Goal: Task Accomplishment & Management: Complete application form

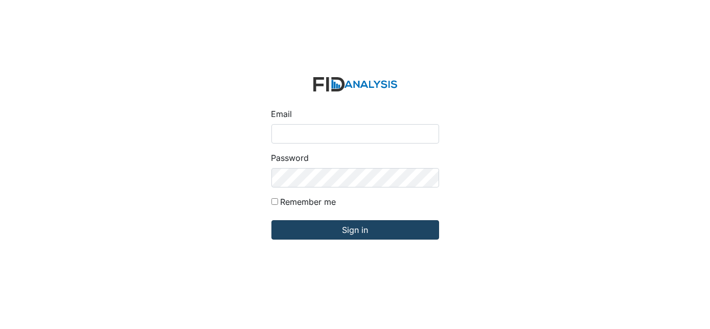
type input "Dsmith@lifeincorporated.com"
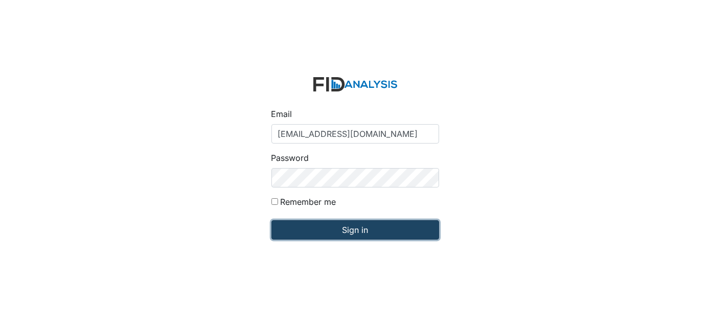
click at [311, 235] on input "Sign in" at bounding box center [355, 229] width 168 height 19
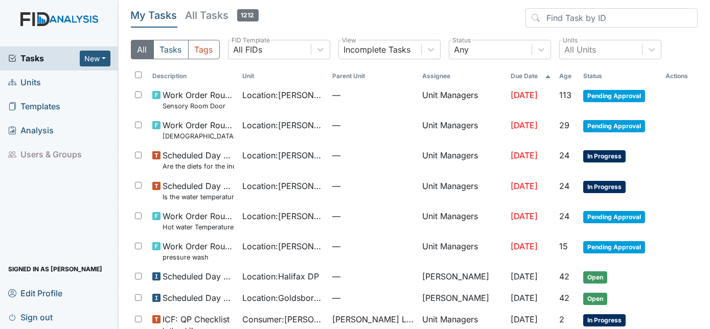
click at [33, 83] on span "Units" at bounding box center [24, 83] width 33 height 16
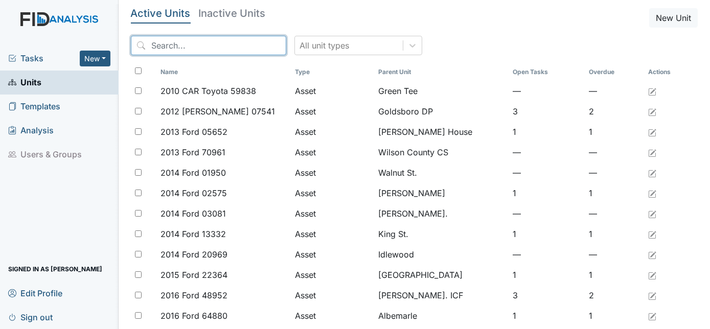
click at [160, 47] on input "search" at bounding box center [208, 45] width 155 height 19
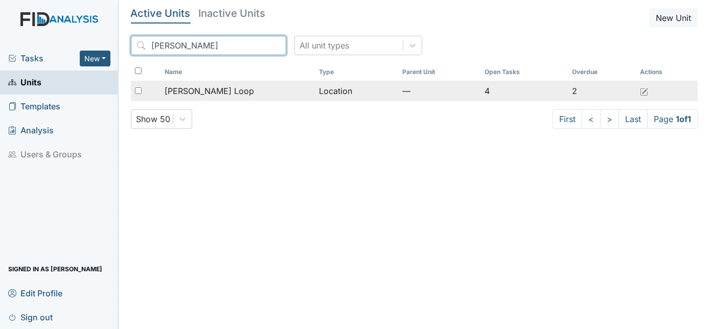
type input "[PERSON_NAME]"
click at [187, 94] on span "[PERSON_NAME] Loop" at bounding box center [209, 91] width 89 height 12
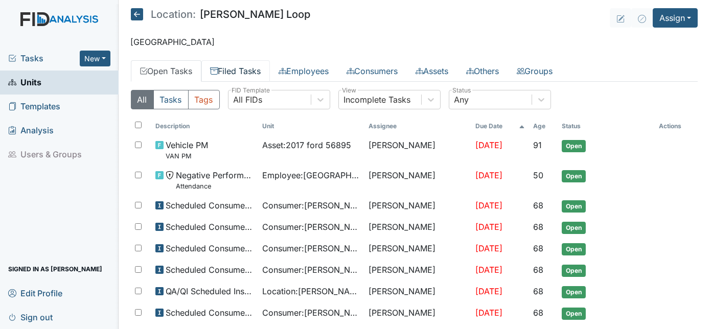
click at [244, 71] on link "Filed Tasks" at bounding box center [235, 70] width 68 height 21
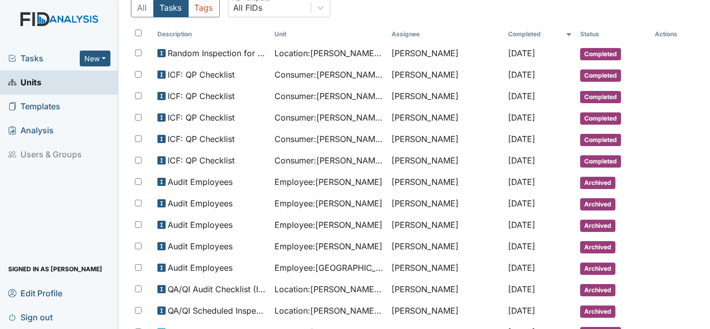
scroll to position [46, 0]
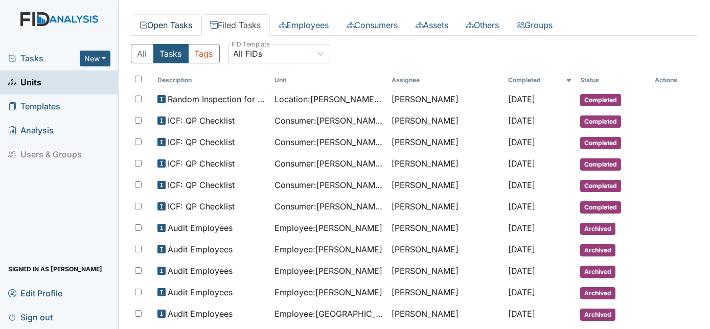
click at [169, 26] on link "Open Tasks" at bounding box center [166, 24] width 71 height 21
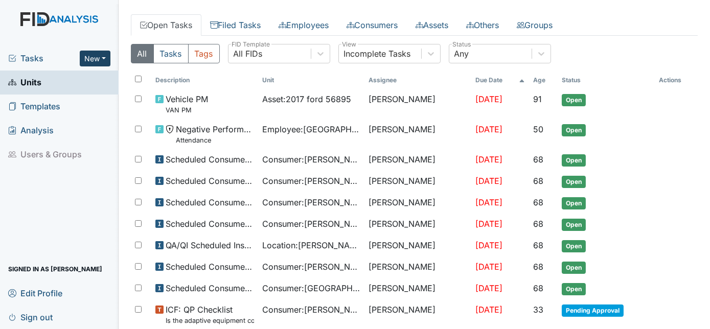
click at [107, 57] on button "New" at bounding box center [95, 59] width 31 height 16
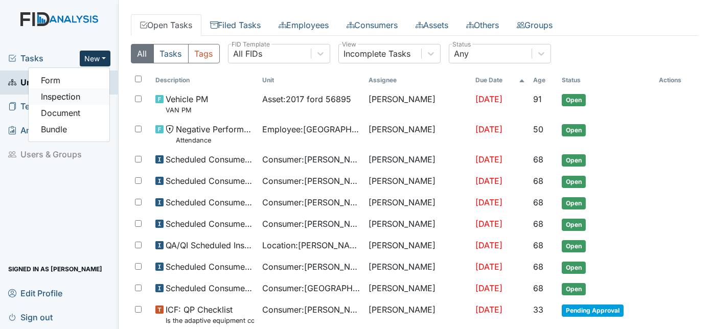
click at [82, 102] on link "Inspection" at bounding box center [69, 96] width 81 height 16
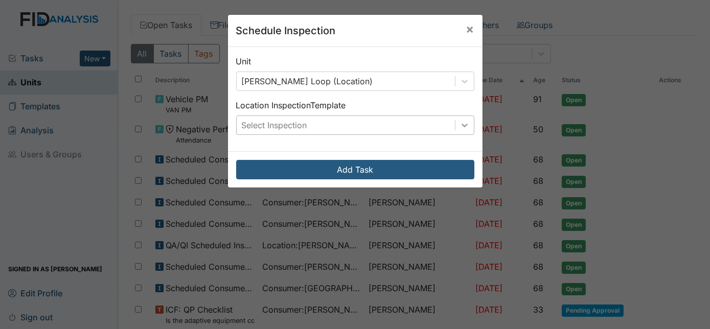
click at [461, 121] on icon at bounding box center [465, 125] width 10 height 10
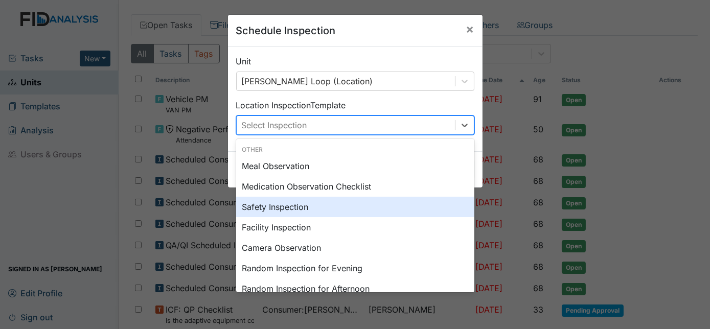
click at [276, 211] on div "Safety Inspection" at bounding box center [355, 207] width 238 height 20
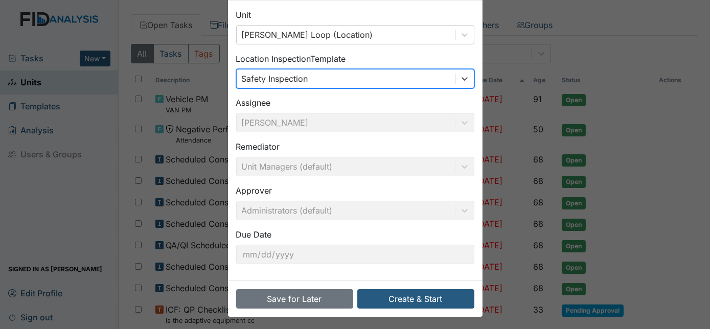
scroll to position [48, 0]
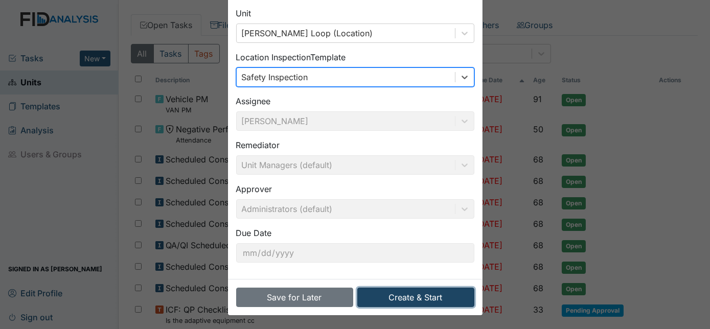
click at [407, 297] on button "Create & Start" at bounding box center [415, 297] width 117 height 19
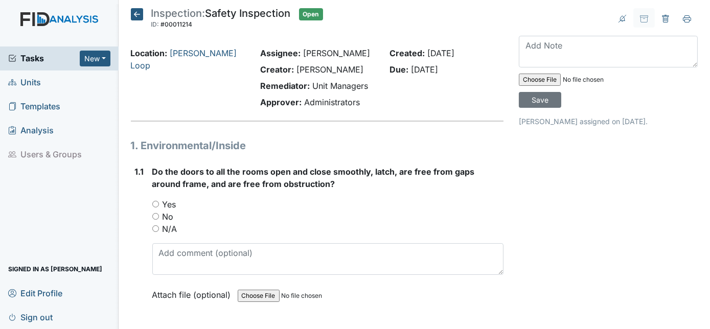
click at [155, 217] on input "No" at bounding box center [155, 216] width 7 height 7
radio input "true"
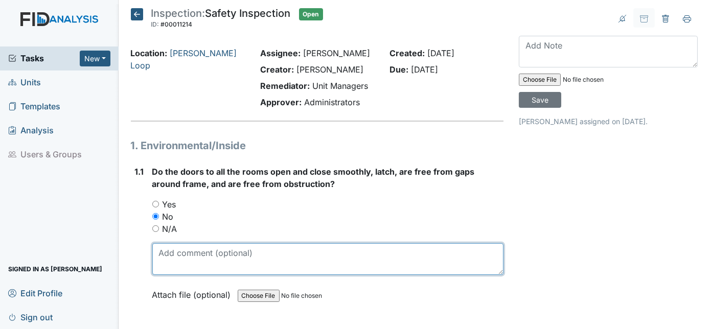
click at [178, 257] on textarea at bounding box center [328, 259] width 352 height 32
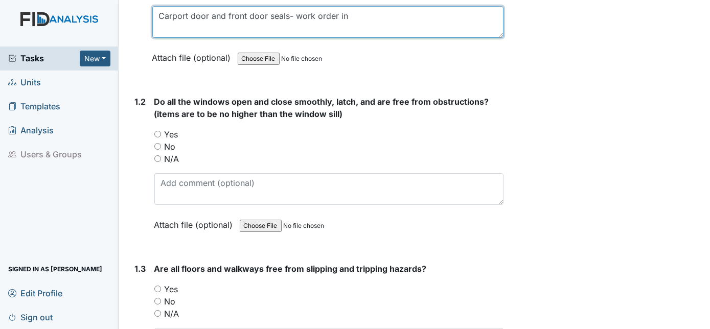
scroll to position [232, 0]
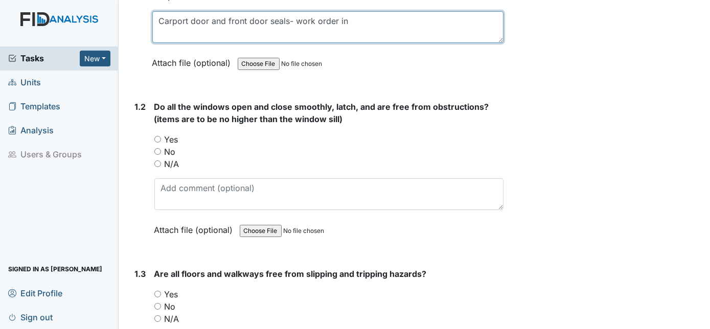
type textarea "Carport door and front door seals- work order in"
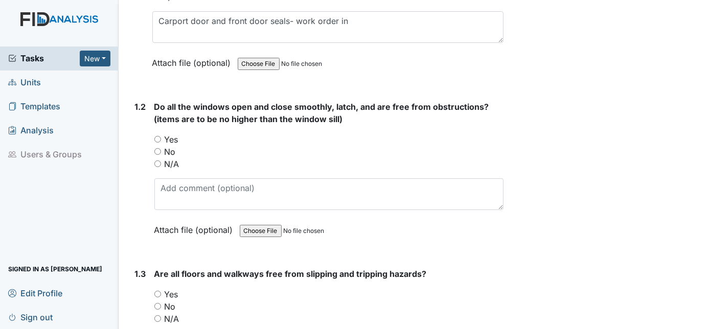
click at [159, 140] on input "Yes" at bounding box center [157, 139] width 7 height 7
radio input "true"
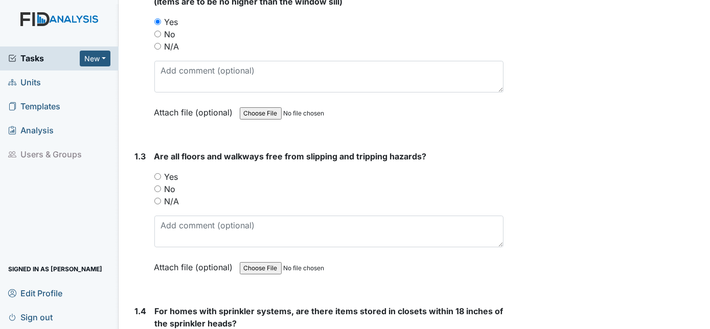
scroll to position [372, 0]
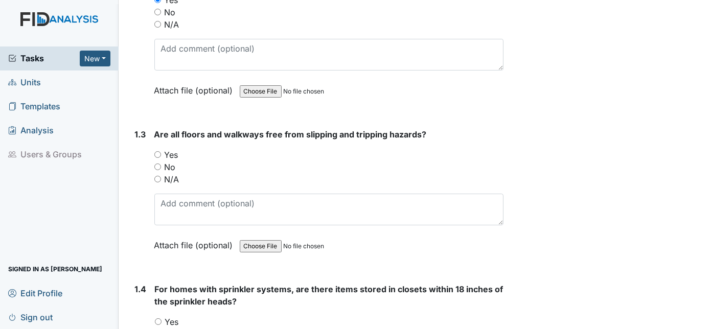
click at [158, 151] on input "Yes" at bounding box center [157, 154] width 7 height 7
radio input "true"
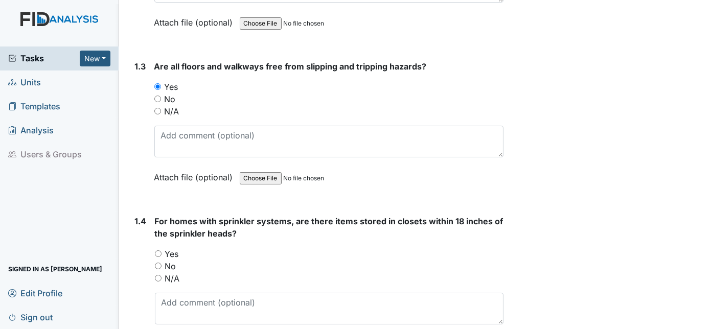
scroll to position [465, 0]
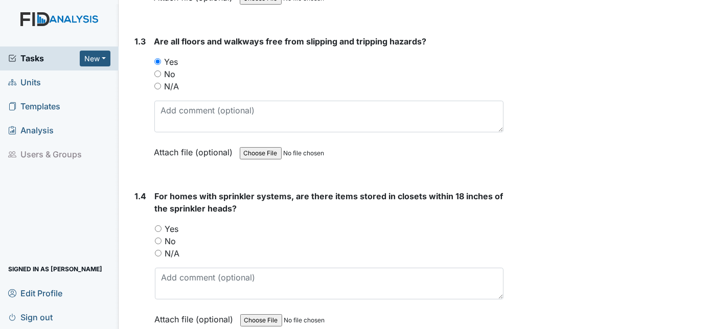
click at [158, 238] on input "No" at bounding box center [158, 241] width 7 height 7
radio input "true"
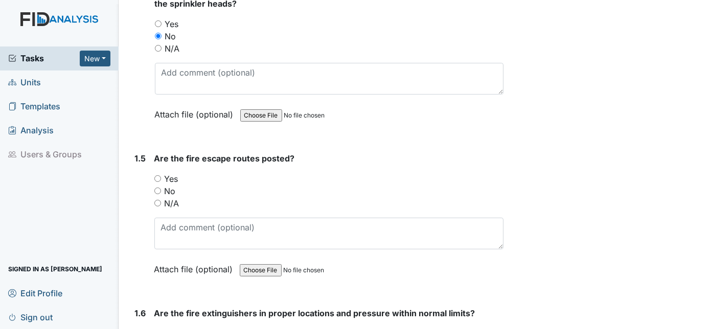
scroll to position [672, 0]
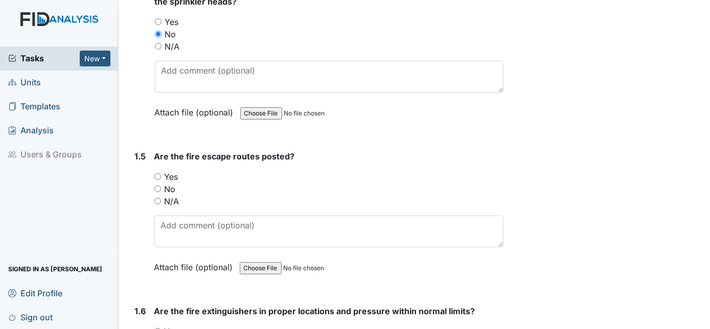
click at [154, 171] on div "Yes" at bounding box center [329, 177] width 350 height 12
click at [158, 174] on input "Yes" at bounding box center [157, 176] width 7 height 7
radio input "true"
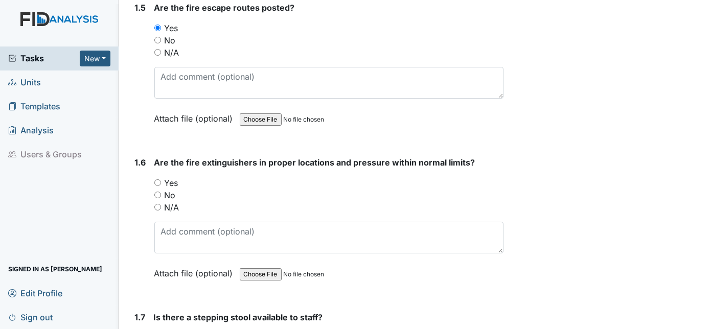
scroll to position [821, 0]
click at [158, 179] on input "Yes" at bounding box center [157, 182] width 7 height 7
radio input "true"
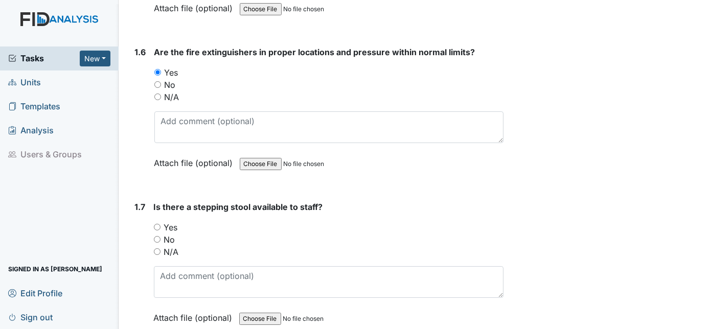
scroll to position [931, 0]
click at [157, 223] on input "Yes" at bounding box center [157, 226] width 7 height 7
radio input "true"
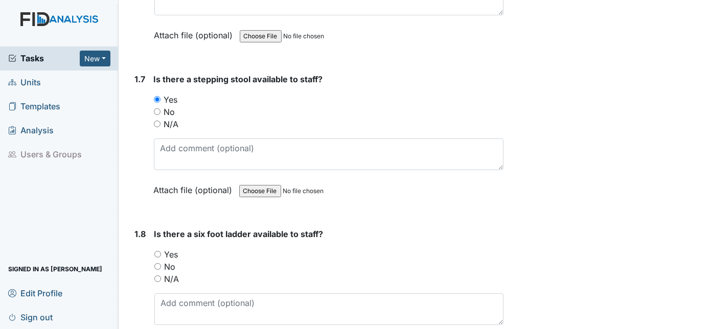
scroll to position [1067, 0]
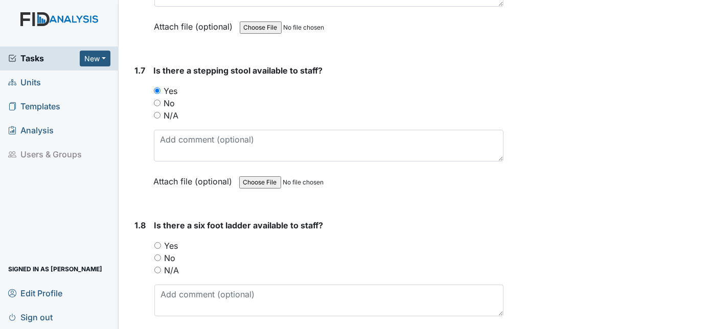
click at [159, 267] on input "N/A" at bounding box center [157, 270] width 7 height 7
radio input "true"
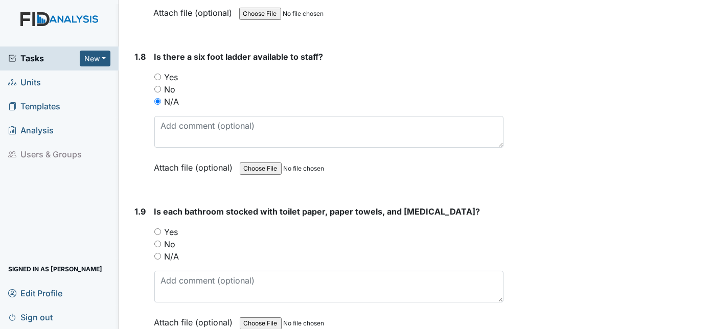
scroll to position [1244, 0]
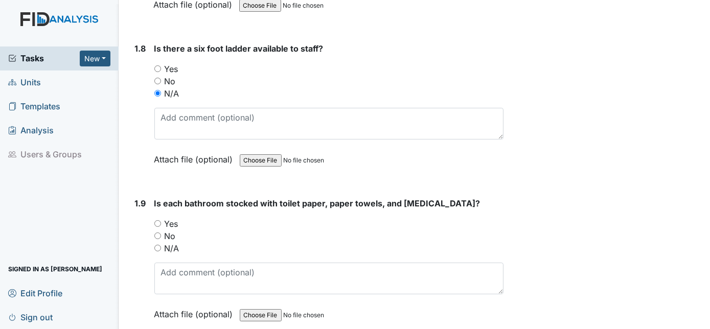
click at [157, 220] on input "Yes" at bounding box center [157, 223] width 7 height 7
radio input "true"
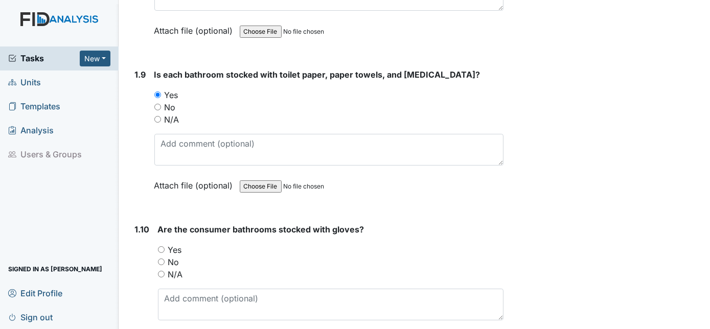
scroll to position [1381, 0]
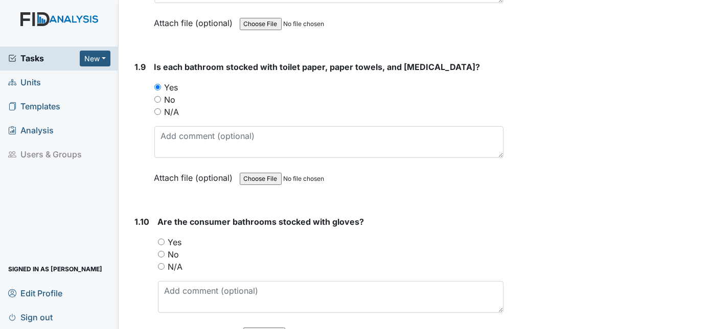
click at [165, 236] on div "Yes" at bounding box center [331, 242] width 346 height 12
click at [159, 239] on input "Yes" at bounding box center [161, 242] width 7 height 7
radio input "true"
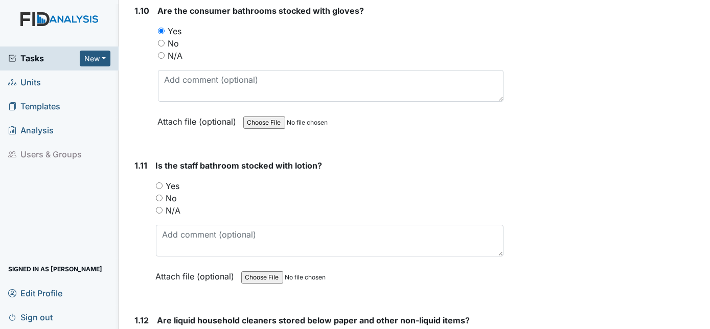
scroll to position [1592, 0]
click at [157, 182] on input "Yes" at bounding box center [159, 185] width 7 height 7
radio input "true"
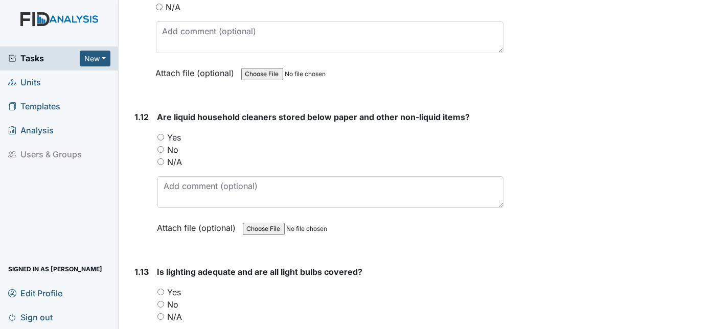
scroll to position [1796, 0]
click at [162, 133] on input "Yes" at bounding box center [160, 136] width 7 height 7
radio input "true"
click at [162, 288] on input "Yes" at bounding box center [160, 291] width 7 height 7
radio input "true"
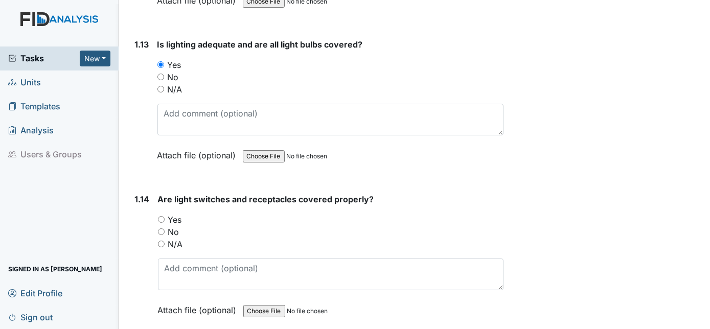
scroll to position [2028, 0]
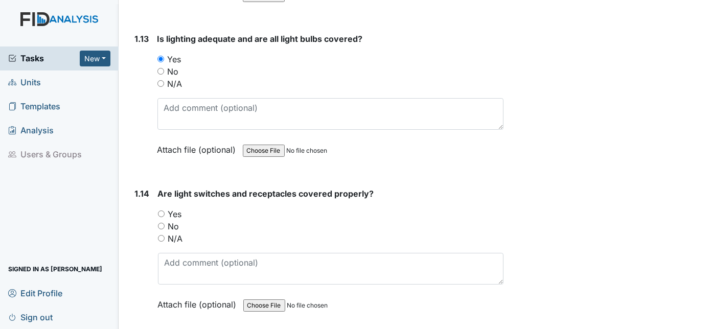
click at [161, 211] on input "Yes" at bounding box center [161, 214] width 7 height 7
radio input "true"
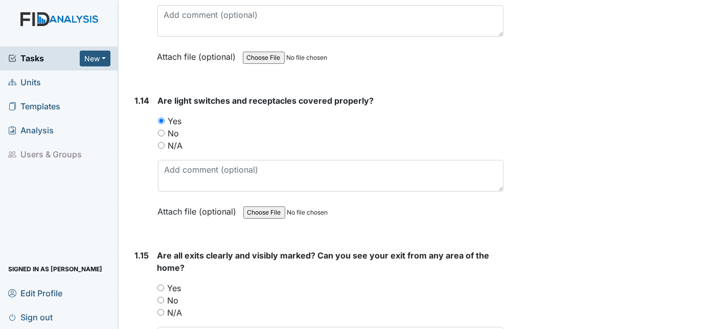
scroll to position [2139, 0]
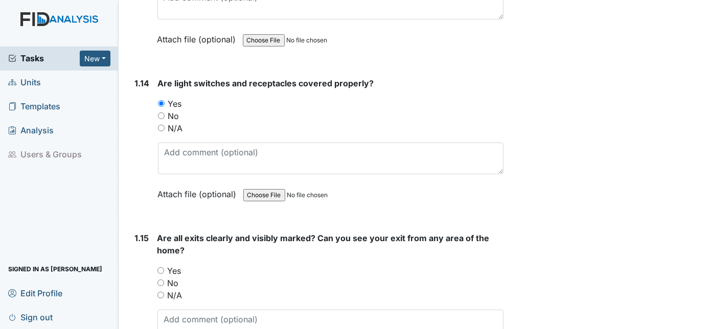
click at [162, 267] on input "Yes" at bounding box center [160, 270] width 7 height 7
radio input "true"
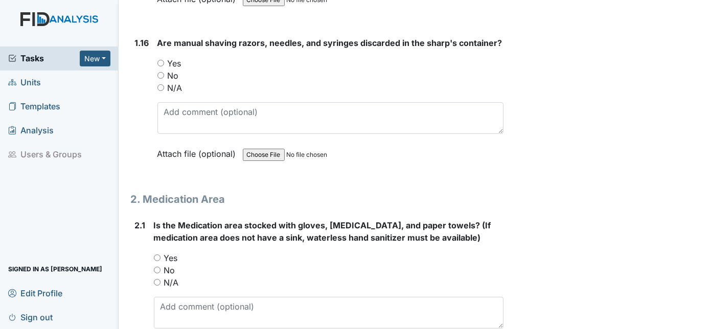
scroll to position [2506, 0]
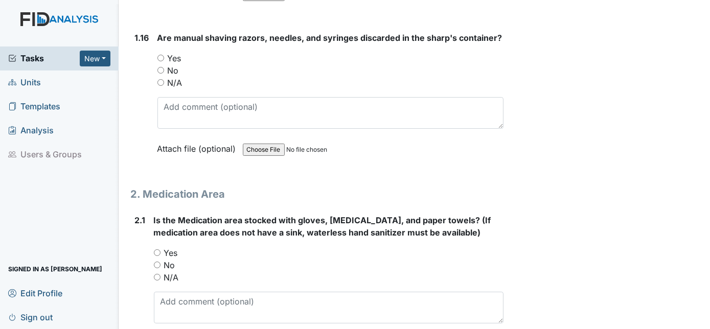
click at [164, 77] on div "N/A" at bounding box center [330, 83] width 347 height 12
click at [158, 79] on input "N/A" at bounding box center [160, 82] width 7 height 7
radio input "true"
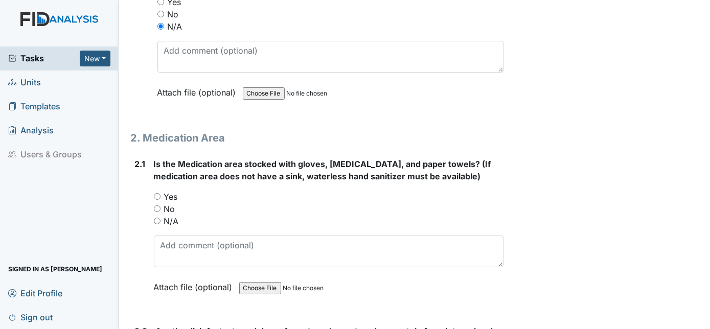
scroll to position [2562, 0]
click at [154, 193] on input "Yes" at bounding box center [157, 196] width 7 height 7
radio input "true"
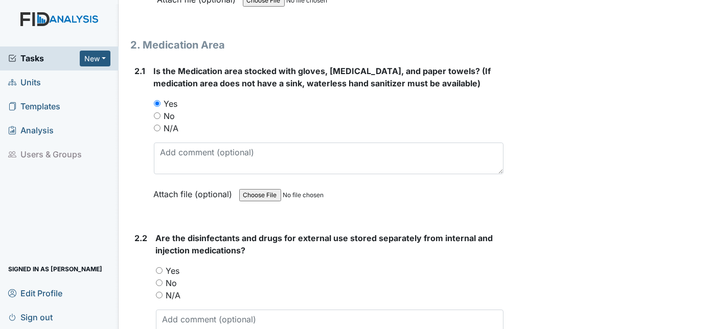
scroll to position [2658, 0]
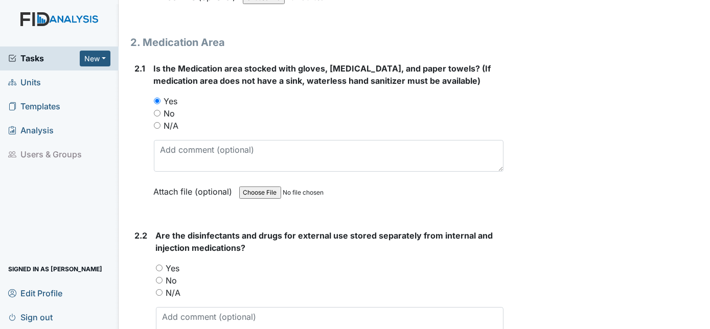
click at [154, 248] on div "2.2 Are the disinfectants and drugs for external use stored separately from int…" at bounding box center [317, 304] width 373 height 151
click at [154, 251] on div "2.2 Are the disinfectants and drugs for external use stored separately from int…" at bounding box center [317, 304] width 373 height 151
click at [158, 265] on input "Yes" at bounding box center [159, 268] width 7 height 7
radio input "true"
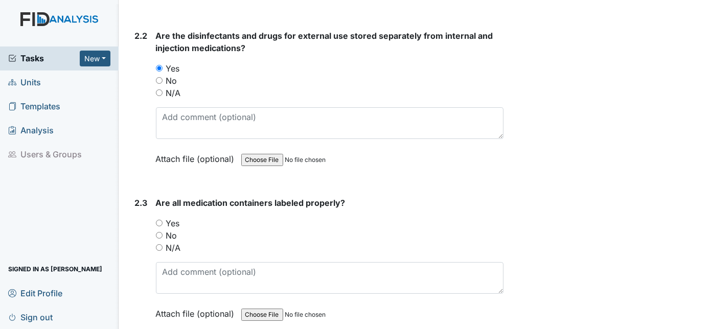
scroll to position [2862, 0]
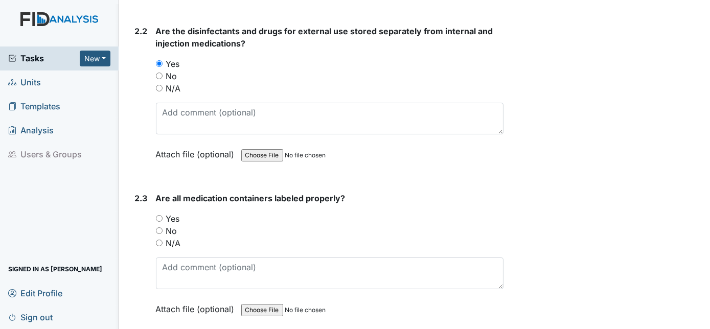
click at [157, 215] on input "Yes" at bounding box center [159, 218] width 7 height 7
radio input "true"
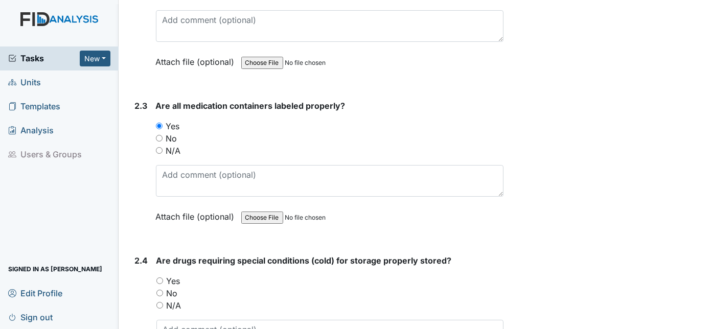
scroll to position [2956, 0]
click at [158, 277] on input "Yes" at bounding box center [159, 280] width 7 height 7
radio input "true"
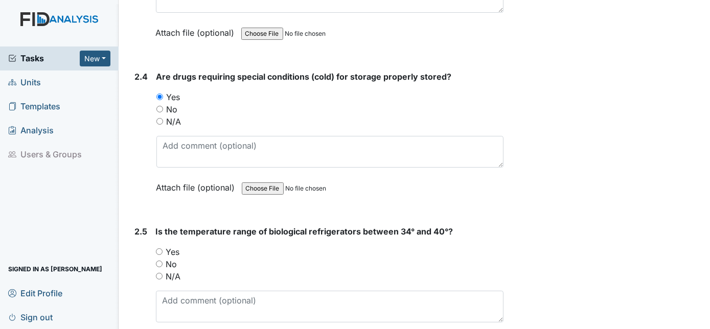
scroll to position [3141, 0]
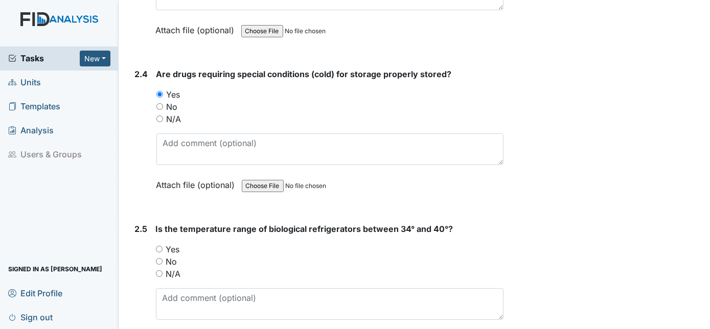
click at [156, 246] on input "Yes" at bounding box center [159, 249] width 7 height 7
radio input "true"
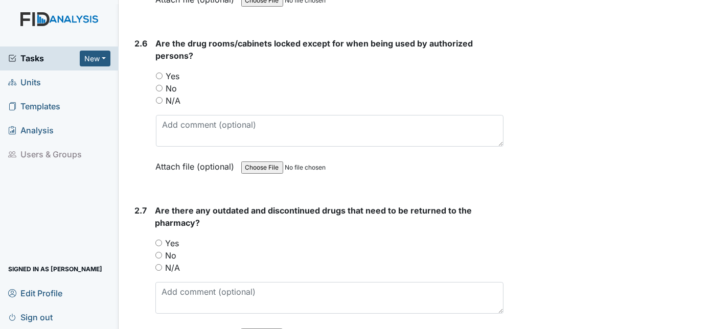
scroll to position [3479, 0]
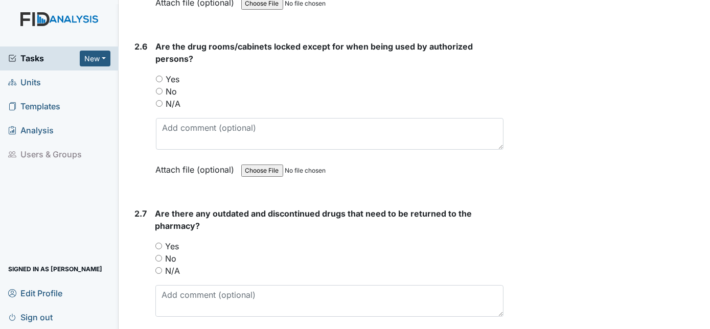
click at [158, 76] on input "Yes" at bounding box center [159, 79] width 7 height 7
radio input "true"
click at [157, 267] on input "N/A" at bounding box center [158, 270] width 7 height 7
radio input "true"
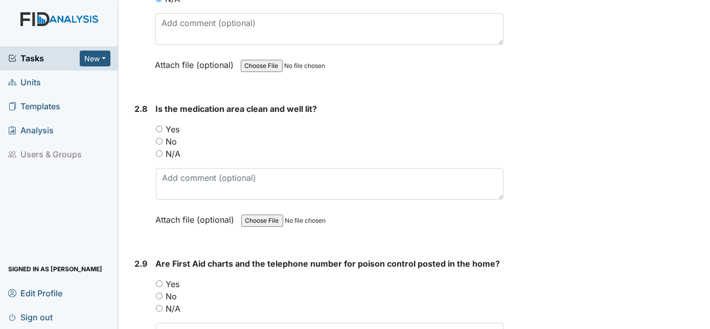
scroll to position [3758, 0]
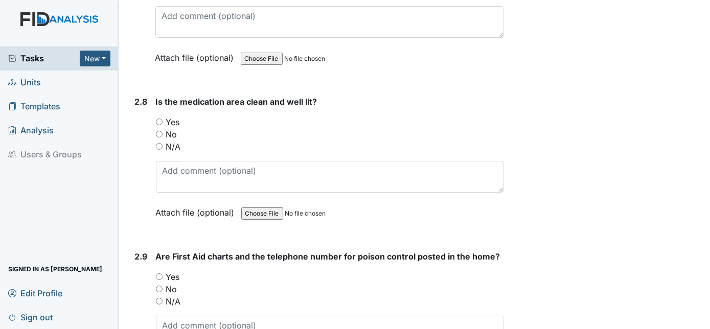
click at [160, 119] on input "Yes" at bounding box center [159, 122] width 7 height 7
radio input "true"
click at [157, 273] on input "Yes" at bounding box center [159, 276] width 7 height 7
radio input "true"
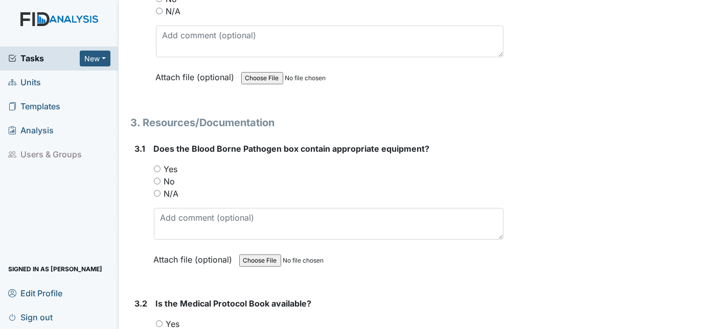
scroll to position [4048, 0]
click at [152, 147] on div "3.1 Does the Blood Borne Pathogen box contain appropriate equipment? You must s…" at bounding box center [317, 212] width 373 height 139
click at [158, 166] on input "Yes" at bounding box center [157, 169] width 7 height 7
radio input "true"
click at [159, 320] on input "Yes" at bounding box center [159, 323] width 7 height 7
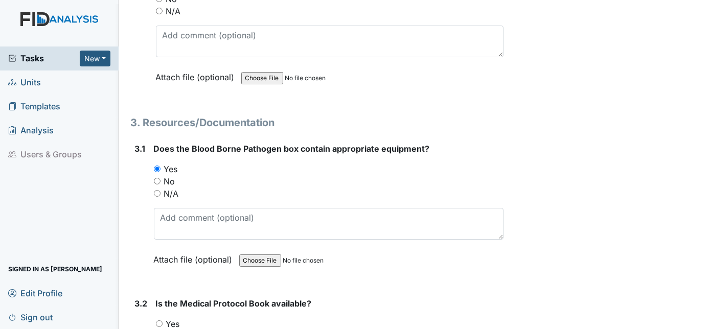
radio input "true"
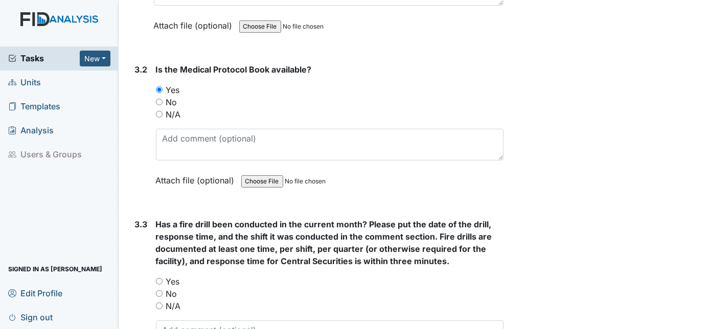
scroll to position [4286, 0]
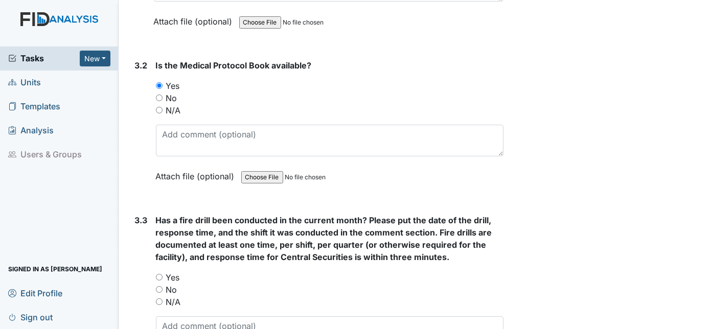
click at [159, 299] on input "N/A" at bounding box center [159, 302] width 7 height 7
radio input "true"
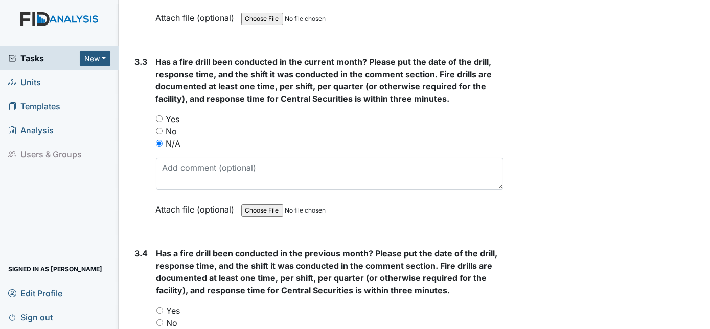
scroll to position [4452, 0]
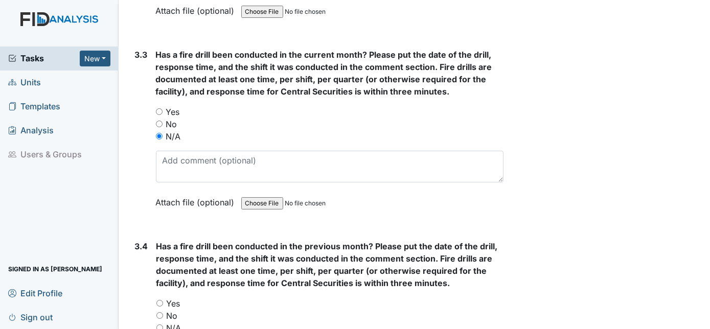
click at [162, 300] on input "Yes" at bounding box center [159, 303] width 7 height 7
radio input "true"
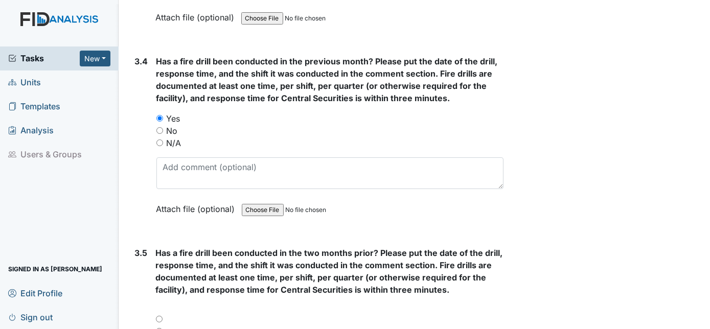
scroll to position [4637, 0]
click at [158, 316] on div at bounding box center [330, 322] width 348 height 12
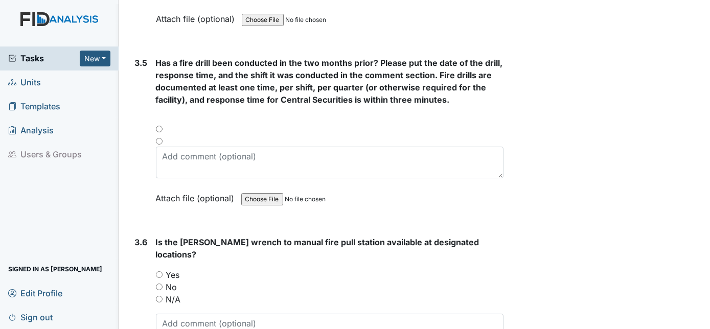
scroll to position [4842, 0]
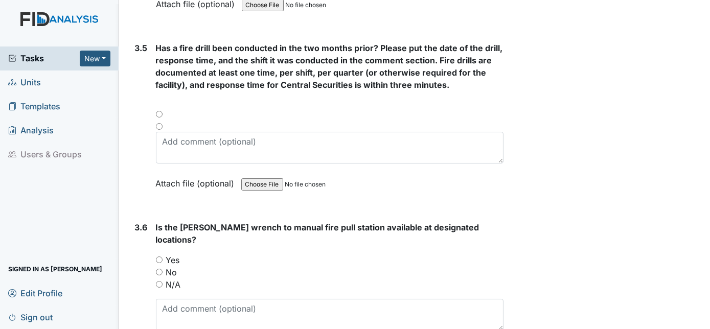
click at [157, 281] on input "N/A" at bounding box center [159, 284] width 7 height 7
radio input "true"
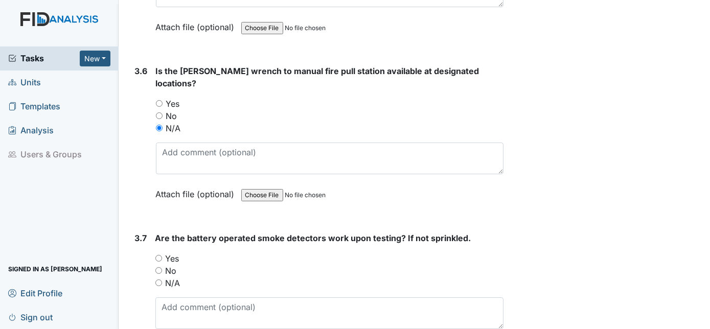
scroll to position [5005, 0]
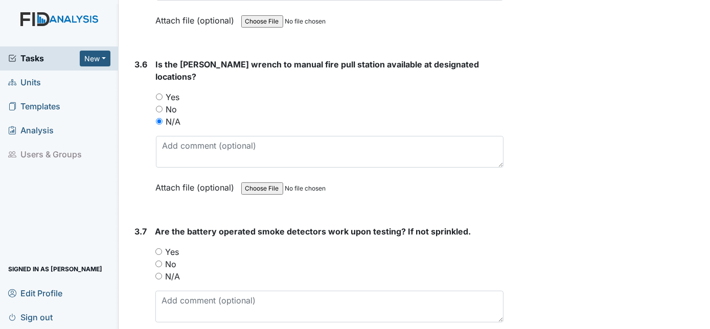
click at [160, 273] on input "N/A" at bounding box center [158, 276] width 7 height 7
radio input "true"
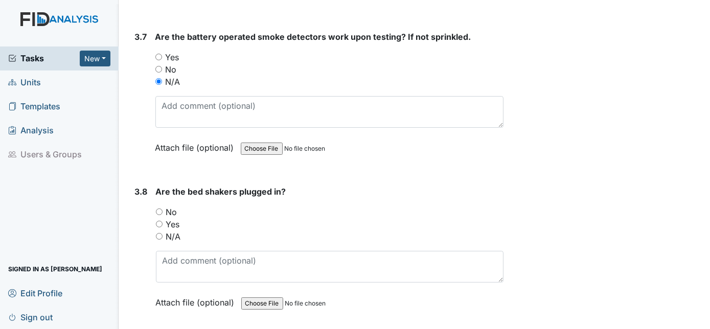
scroll to position [5201, 0]
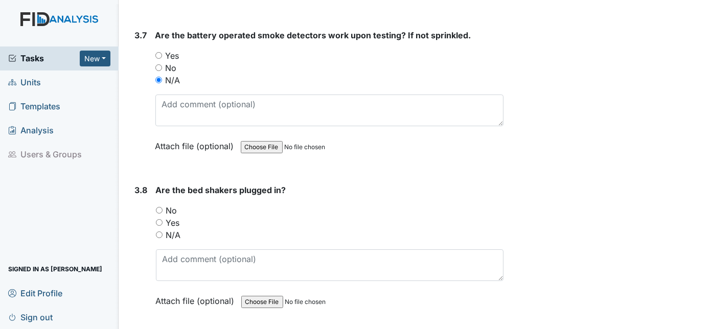
click at [159, 219] on input "Yes" at bounding box center [159, 222] width 7 height 7
radio input "true"
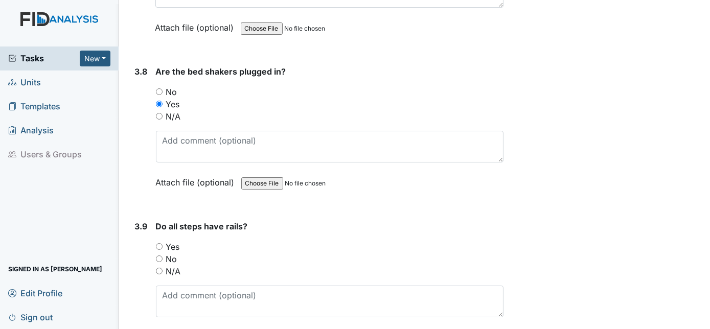
scroll to position [5331, 0]
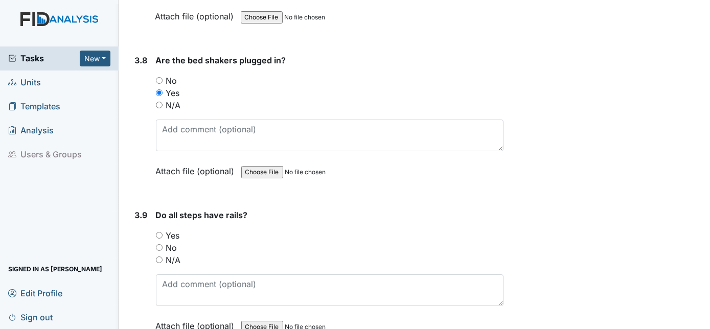
click at [160, 257] on input "N/A" at bounding box center [159, 260] width 7 height 7
radio input "true"
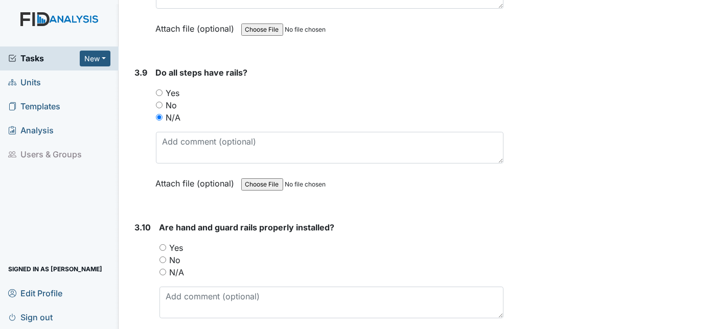
scroll to position [5475, 0]
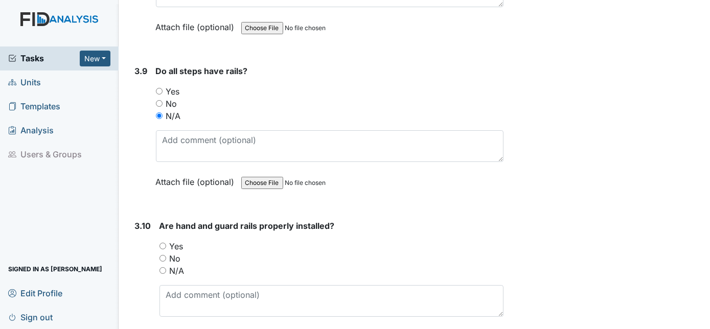
click at [160, 243] on input "Yes" at bounding box center [162, 246] width 7 height 7
radio input "true"
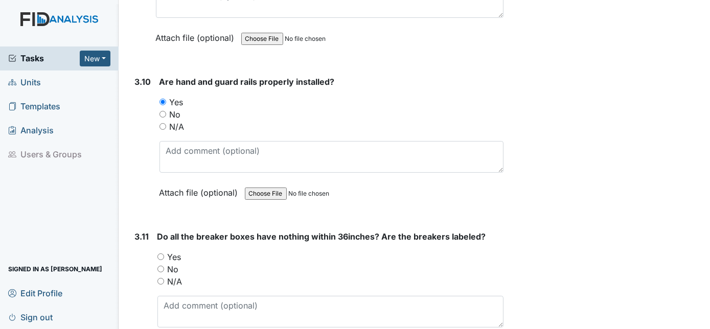
scroll to position [5619, 0]
click at [159, 254] on input "Yes" at bounding box center [160, 257] width 7 height 7
radio input "true"
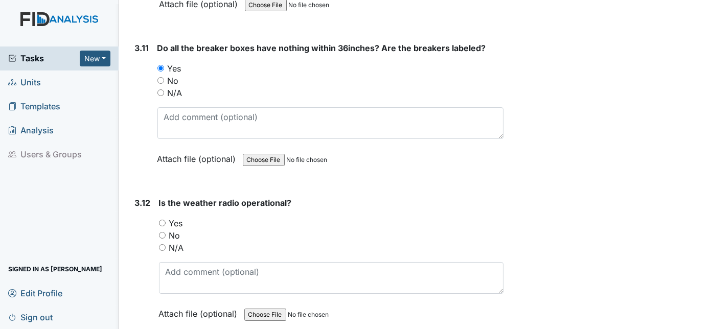
scroll to position [5805, 0]
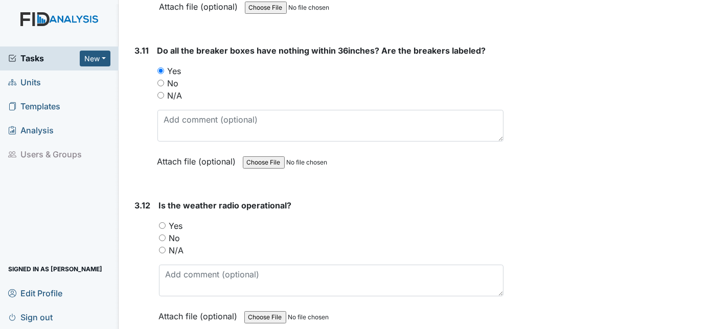
click at [159, 247] on input "N/A" at bounding box center [162, 250] width 7 height 7
radio input "true"
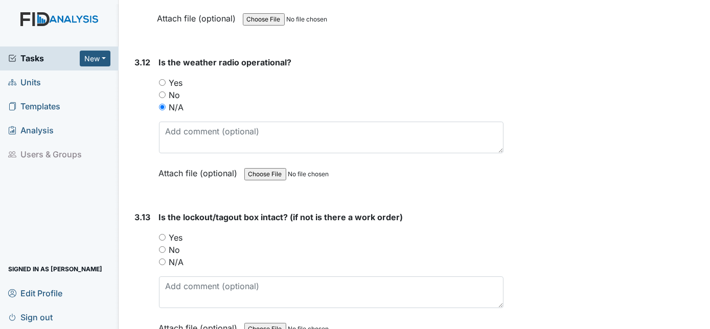
scroll to position [5950, 0]
click at [161, 233] on input "Yes" at bounding box center [162, 236] width 7 height 7
radio input "true"
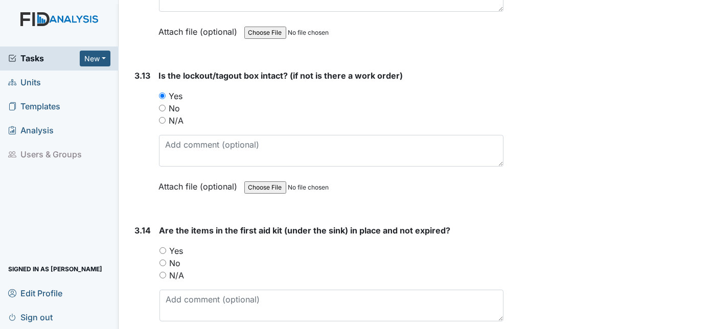
scroll to position [6094, 0]
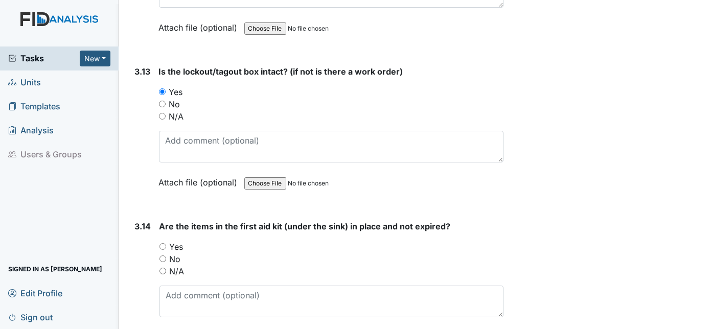
click at [163, 243] on input "Yes" at bounding box center [162, 246] width 7 height 7
radio input "true"
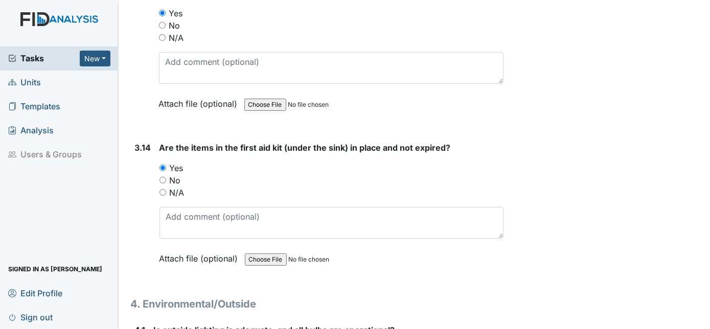
scroll to position [6252, 0]
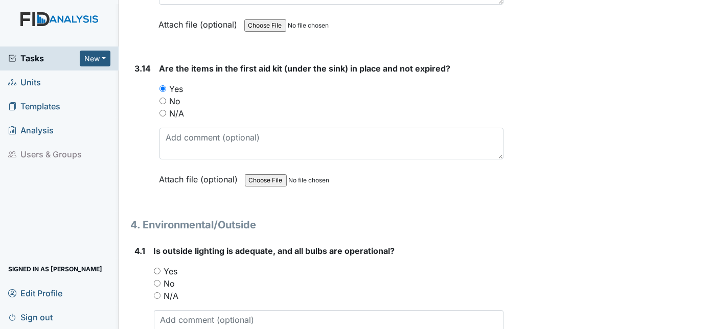
click at [154, 268] on input "Yes" at bounding box center [157, 271] width 7 height 7
radio input "true"
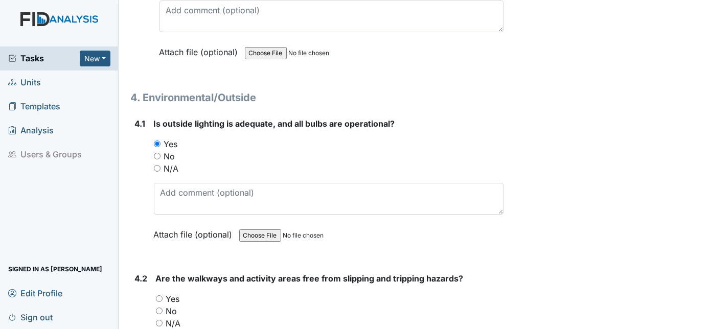
scroll to position [6380, 0]
click at [160, 295] on input "Yes" at bounding box center [159, 298] width 7 height 7
radio input "true"
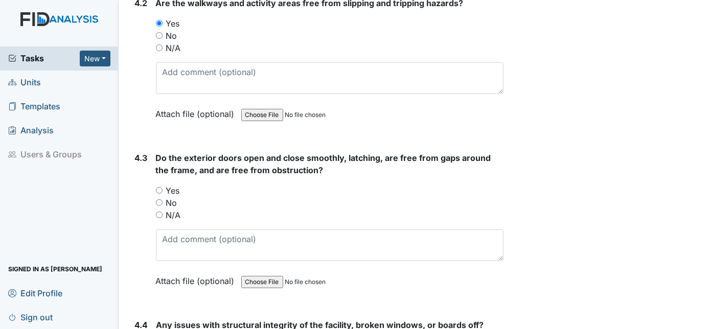
scroll to position [6659, 0]
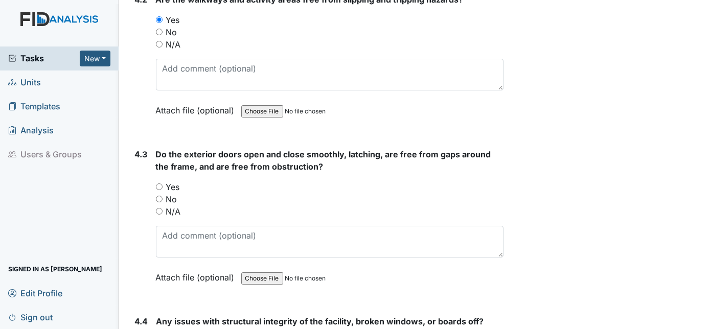
radio input "true"
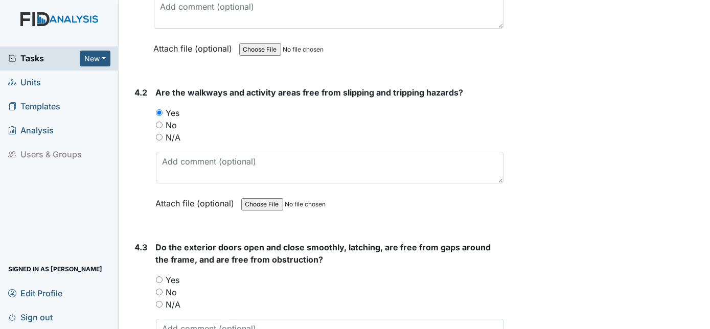
scroll to position [6576, 0]
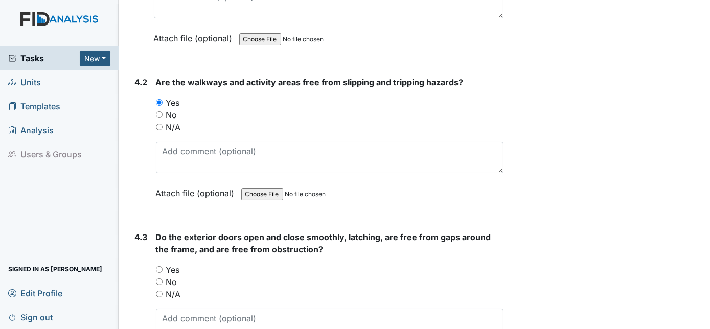
click at [159, 279] on input "No" at bounding box center [159, 282] width 7 height 7
radio input "true"
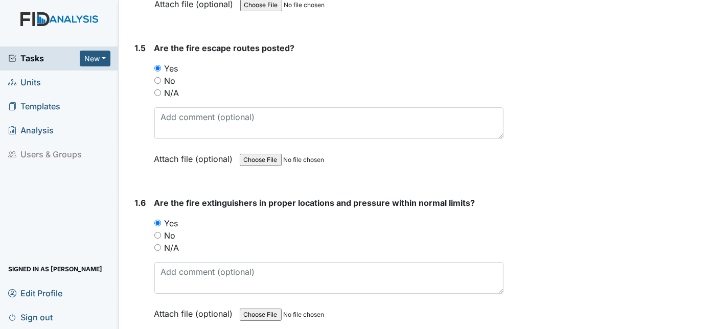
scroll to position [0, 0]
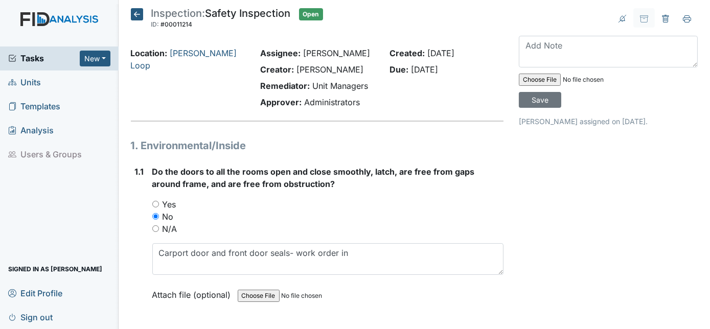
click at [157, 201] on input "Yes" at bounding box center [155, 204] width 7 height 7
radio input "true"
click at [153, 214] on input "No" at bounding box center [155, 216] width 7 height 7
radio input "true"
click at [156, 204] on input "Yes" at bounding box center [155, 204] width 7 height 7
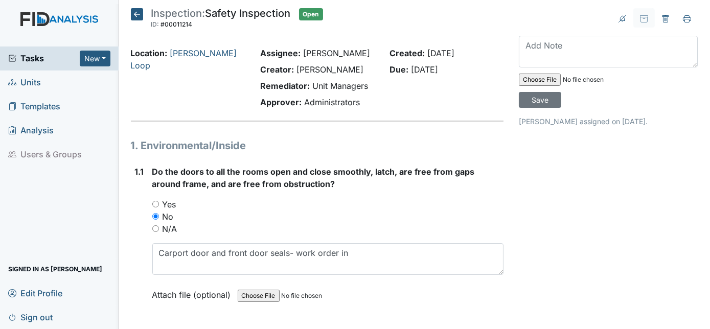
radio input "true"
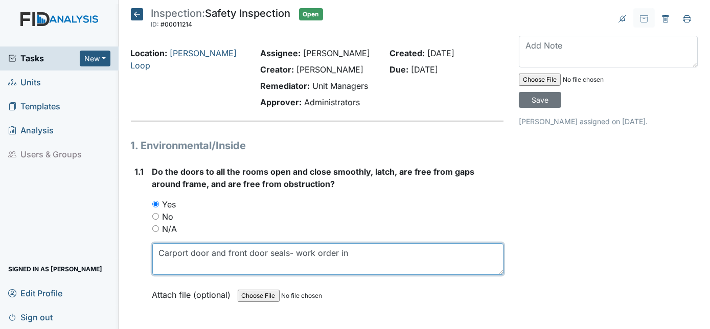
drag, startPoint x: 352, startPoint y: 252, endPoint x: 146, endPoint y: 255, distance: 205.5
click at [145, 256] on div "1.1 Do the doors to all the rooms open and close smoothly, latch, are free from…" at bounding box center [317, 241] width 373 height 151
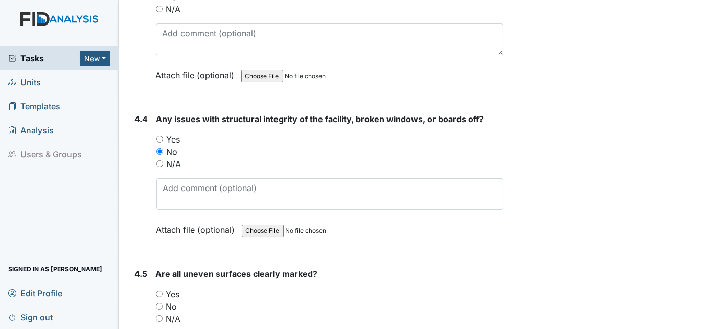
scroll to position [6552, 0]
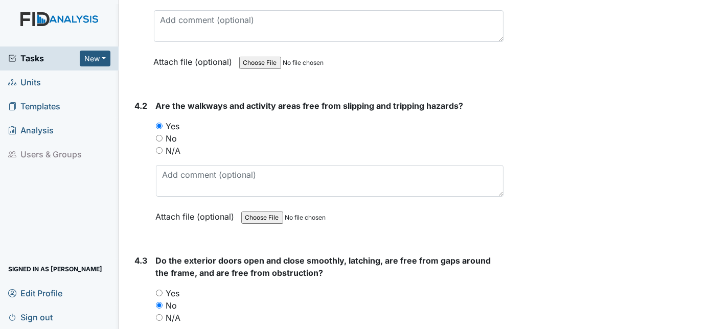
paste textarea "Carport door and front door seals- work order in"
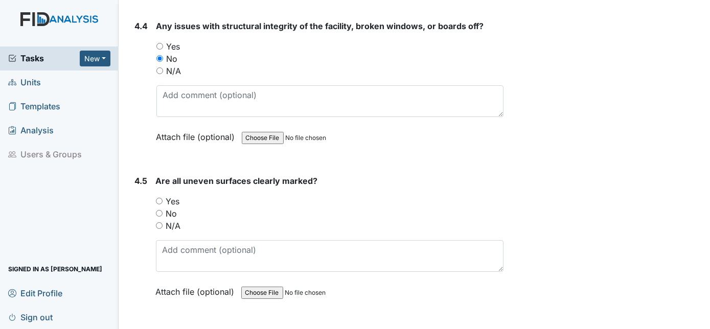
scroll to position [6970, 0]
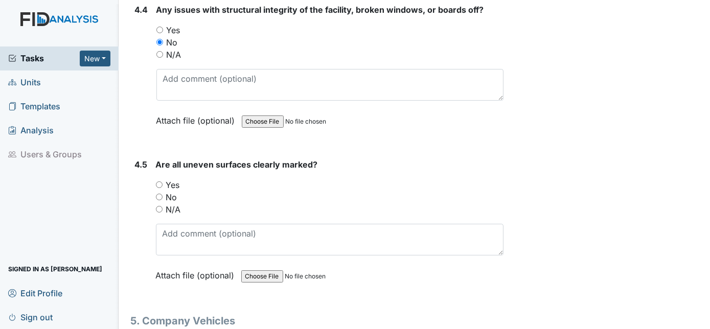
type textarea "Carport door and front door seals- work order in"
click at [159, 206] on input "N/A" at bounding box center [159, 209] width 7 height 7
radio input "true"
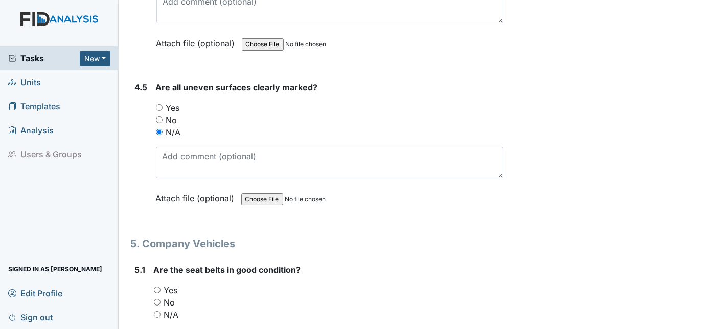
scroll to position [7063, 0]
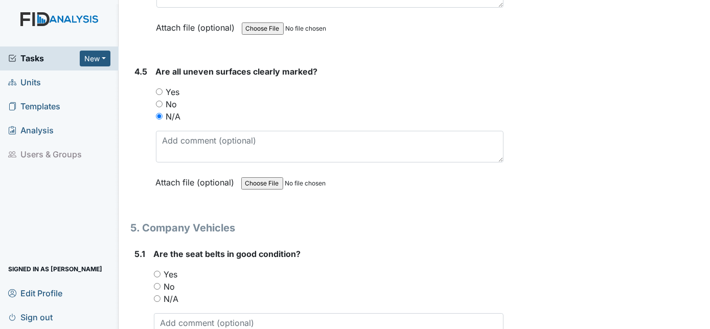
click at [157, 271] on input "Yes" at bounding box center [157, 274] width 7 height 7
radio input "true"
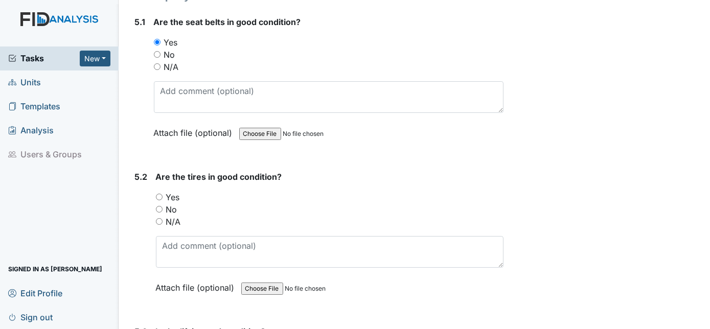
scroll to position [7296, 0]
click at [158, 193] on input "Yes" at bounding box center [159, 196] width 7 height 7
radio input "true"
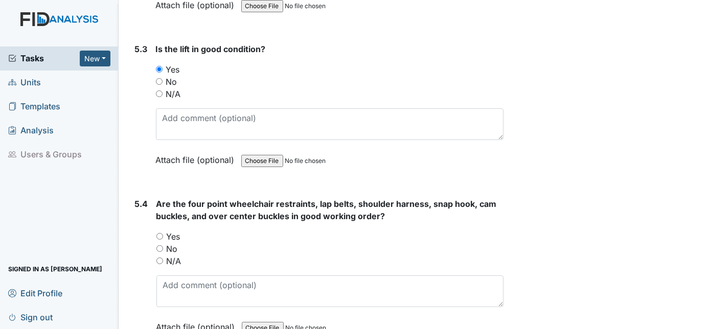
scroll to position [7582, 0]
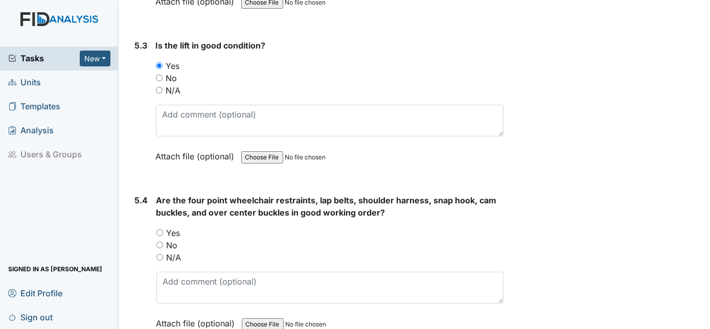
click at [160, 229] on input "Yes" at bounding box center [159, 232] width 7 height 7
radio input "true"
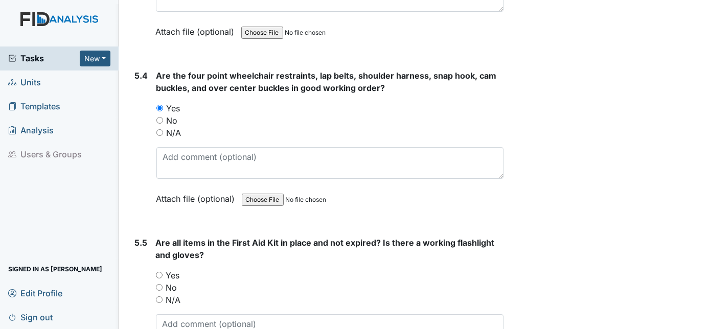
scroll to position [7719, 0]
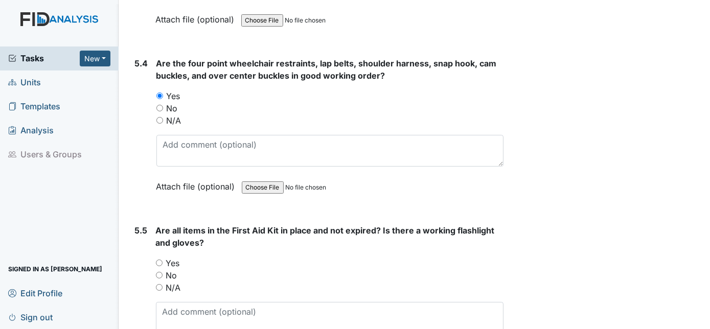
click at [159, 284] on input "N/A" at bounding box center [159, 287] width 7 height 7
radio input "true"
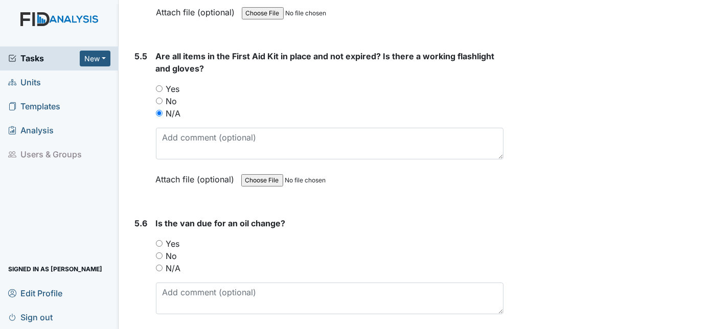
scroll to position [7907, 0]
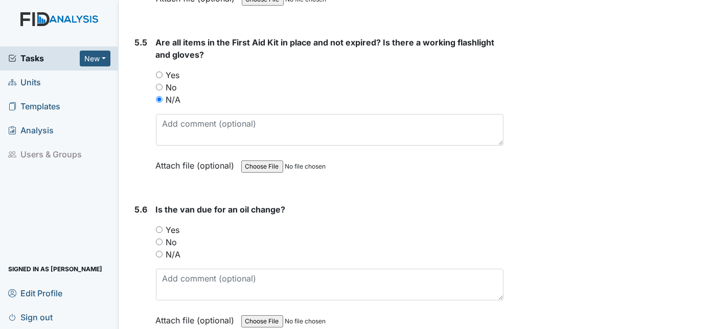
click at [160, 251] on input "N/A" at bounding box center [159, 254] width 7 height 7
radio input "true"
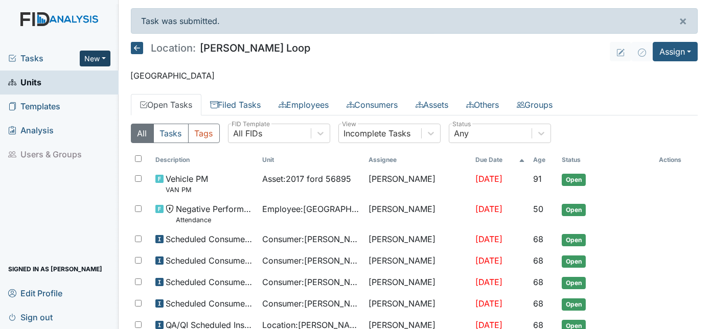
click at [101, 57] on button "New" at bounding box center [95, 59] width 31 height 16
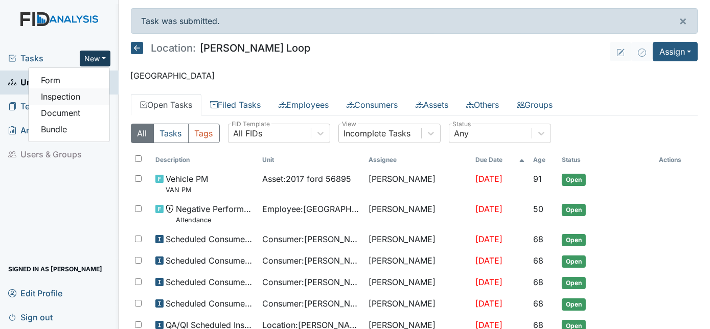
click at [79, 92] on link "Inspection" at bounding box center [69, 96] width 81 height 16
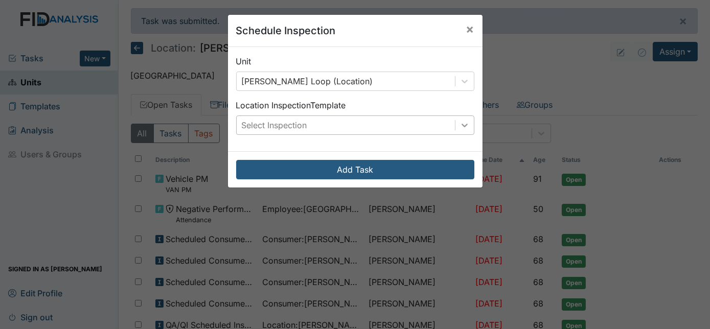
click at [460, 129] on icon at bounding box center [465, 125] width 10 height 10
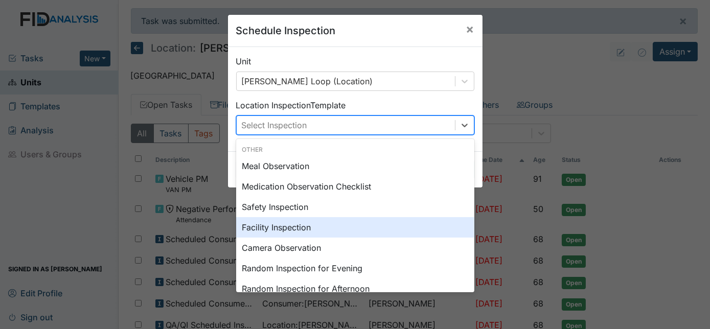
click at [352, 218] on div "Facility Inspection" at bounding box center [355, 227] width 238 height 20
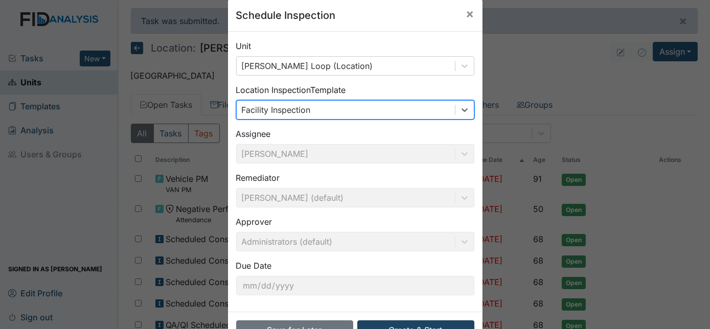
scroll to position [46, 0]
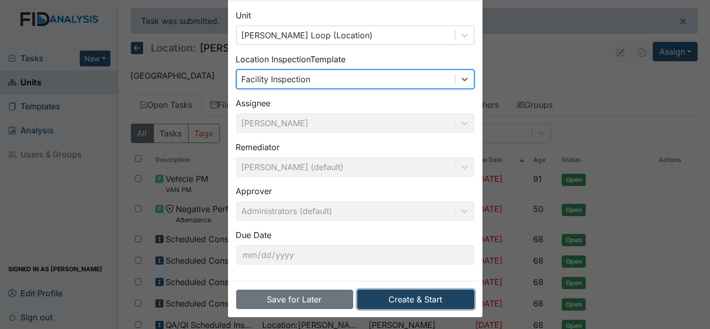
click at [399, 295] on button "Create & Start" at bounding box center [415, 299] width 117 height 19
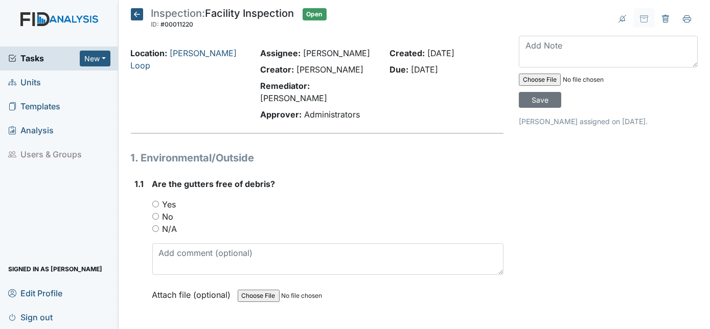
click at [155, 201] on input "Yes" at bounding box center [155, 204] width 7 height 7
radio input "true"
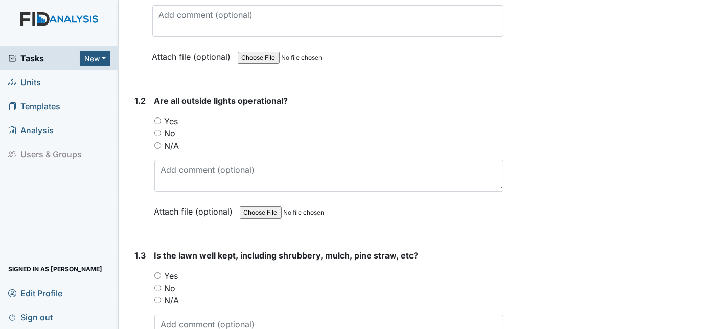
scroll to position [232, 0]
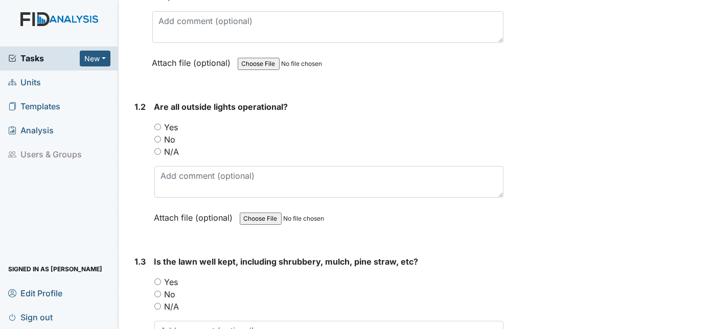
click at [156, 124] on input "Yes" at bounding box center [157, 127] width 7 height 7
radio input "true"
click at [155, 279] on input "Yes" at bounding box center [157, 282] width 7 height 7
radio input "true"
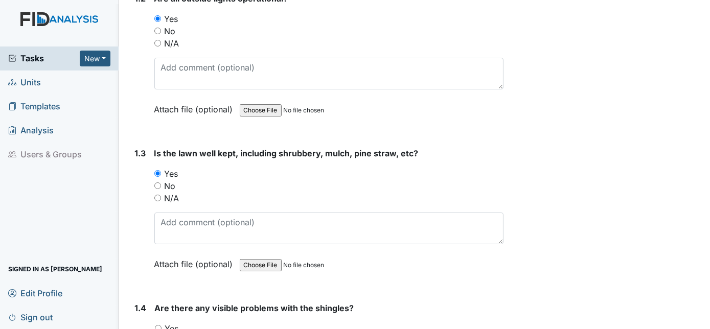
scroll to position [325, 0]
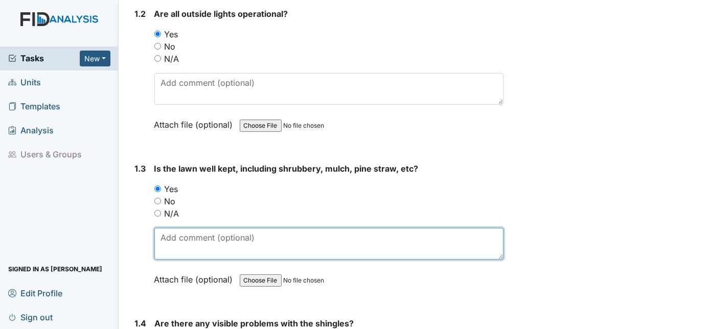
click at [172, 228] on textarea at bounding box center [329, 244] width 350 height 32
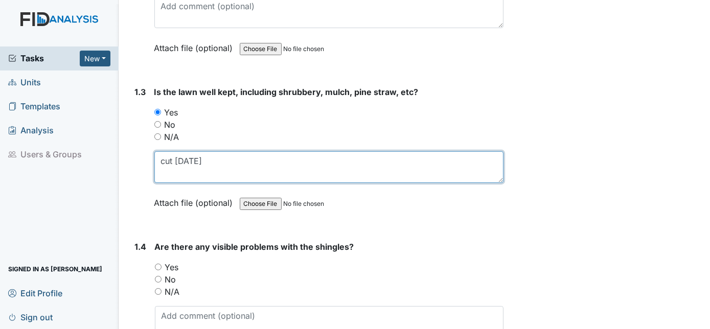
scroll to position [418, 0]
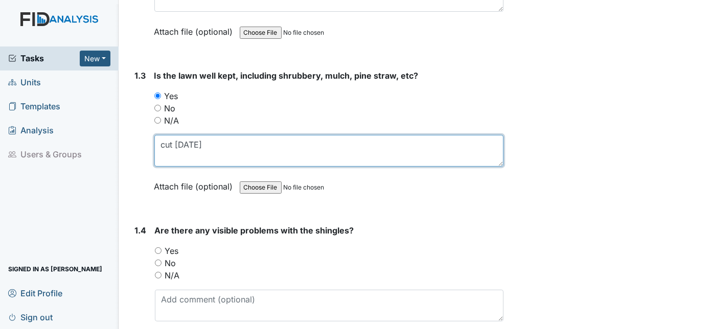
type textarea "cut yesterday"
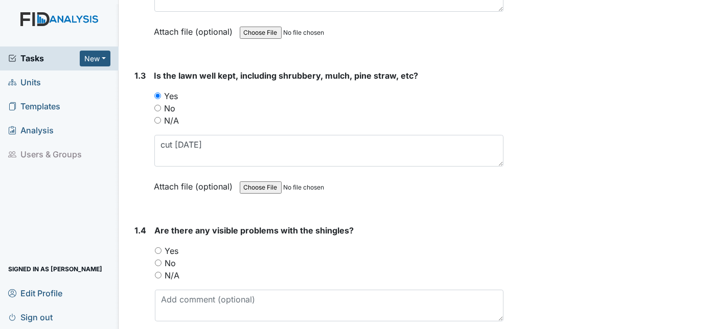
click at [159, 260] on input "No" at bounding box center [158, 263] width 7 height 7
radio input "true"
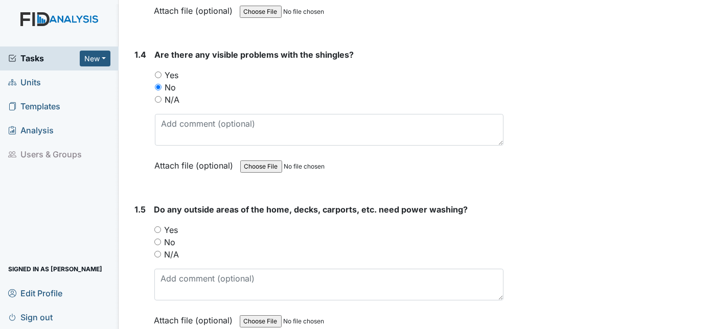
scroll to position [595, 0]
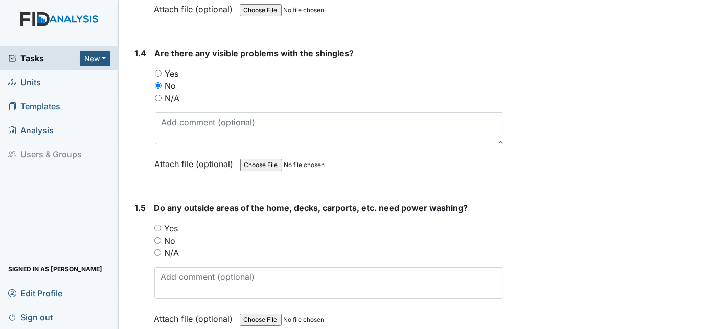
click at [159, 225] on input "Yes" at bounding box center [157, 228] width 7 height 7
radio input "true"
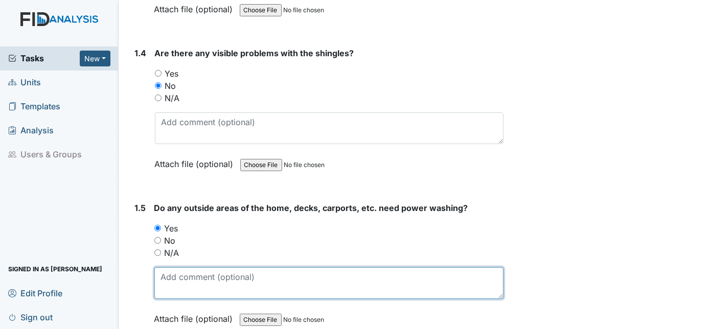
click at [171, 267] on textarea at bounding box center [329, 283] width 350 height 32
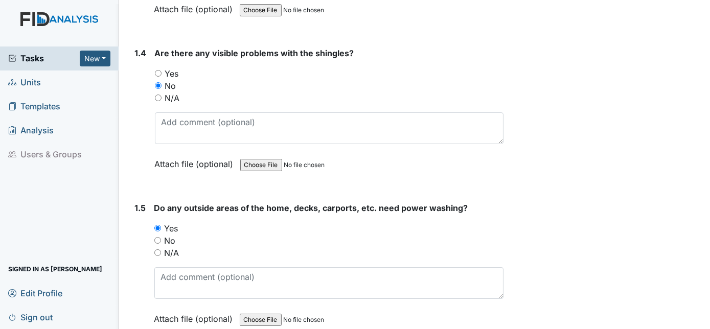
click at [157, 237] on input "No" at bounding box center [157, 240] width 7 height 7
radio input "true"
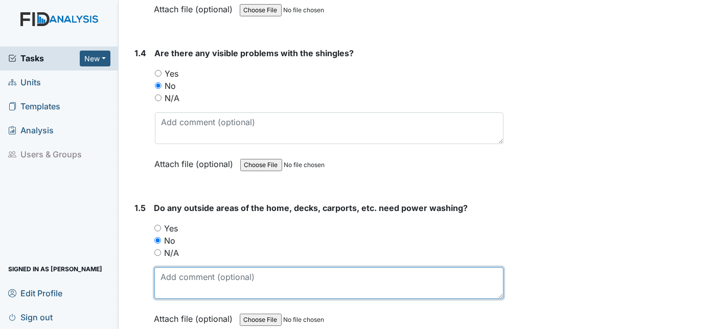
click at [181, 267] on textarea at bounding box center [329, 283] width 350 height 32
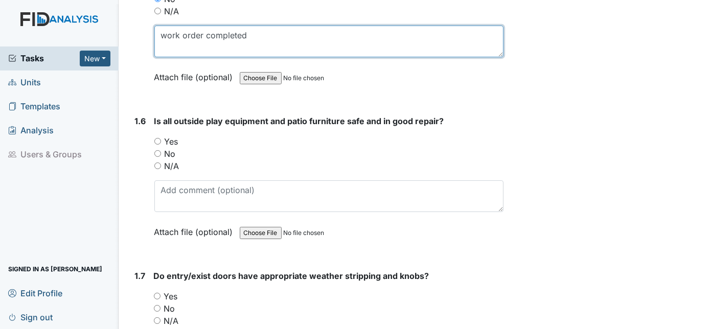
scroll to position [875, 0]
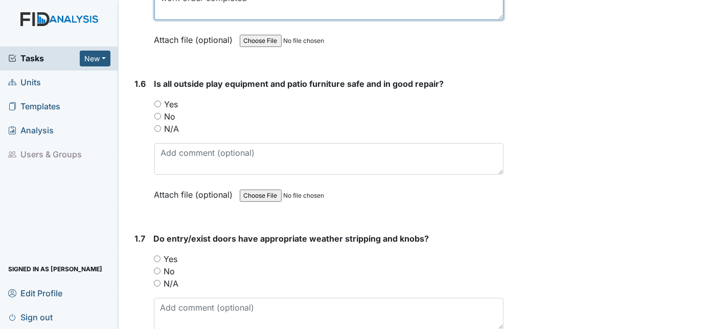
type textarea "work order completed"
click at [158, 125] on input "N/A" at bounding box center [157, 128] width 7 height 7
radio input "true"
click at [157, 268] on input "No" at bounding box center [157, 271] width 7 height 7
radio input "true"
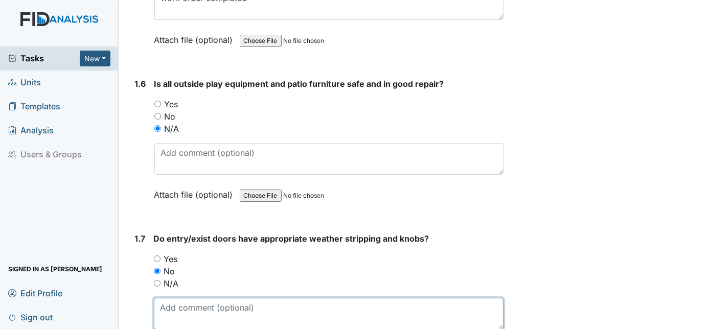
paste textarea "Carport door and front door seals- work order in"
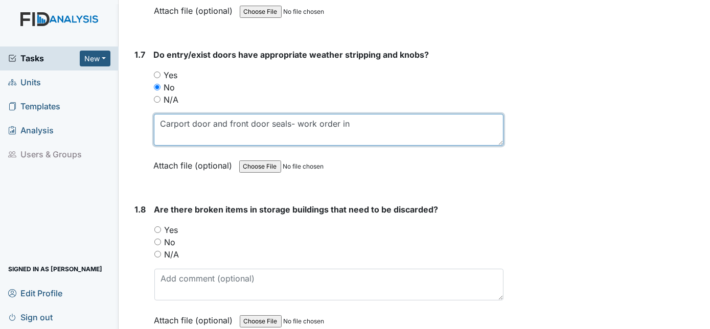
scroll to position [1060, 0]
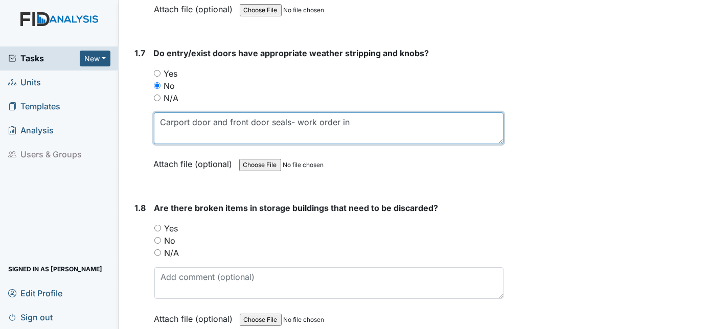
type textarea "Carport door and front door seals- work order in"
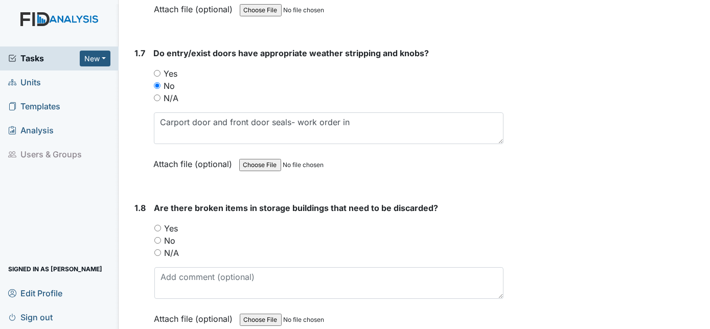
click at [158, 237] on input "No" at bounding box center [157, 240] width 7 height 7
radio input "true"
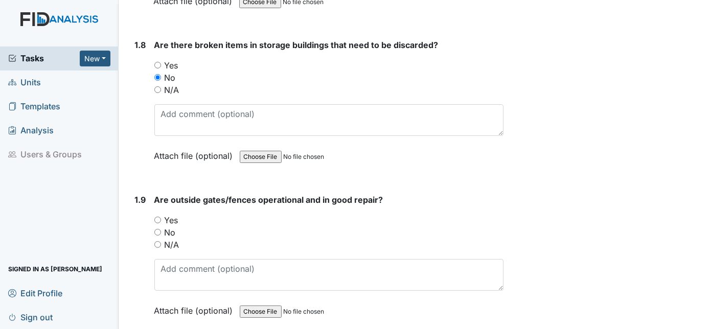
scroll to position [1246, 0]
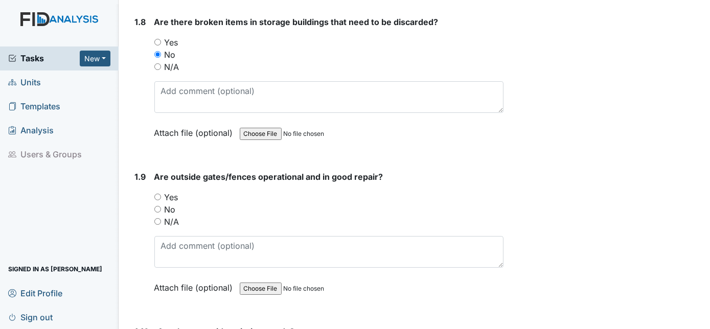
click at [159, 194] on input "Yes" at bounding box center [157, 197] width 7 height 7
radio input "true"
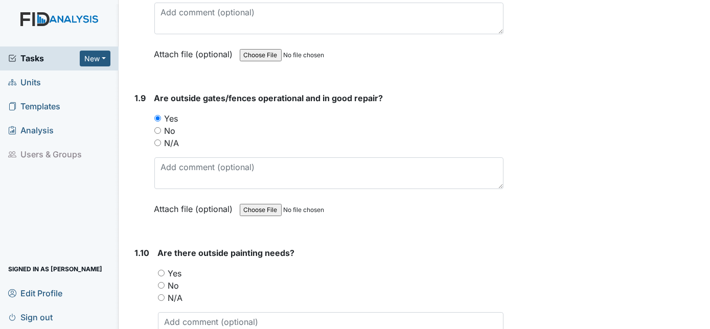
scroll to position [1386, 0]
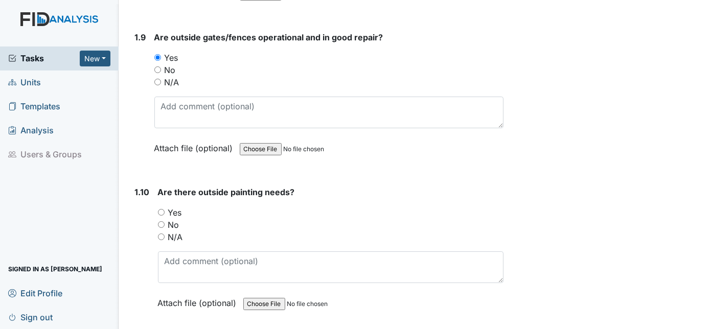
click at [163, 221] on input "No" at bounding box center [161, 224] width 7 height 7
radio input "true"
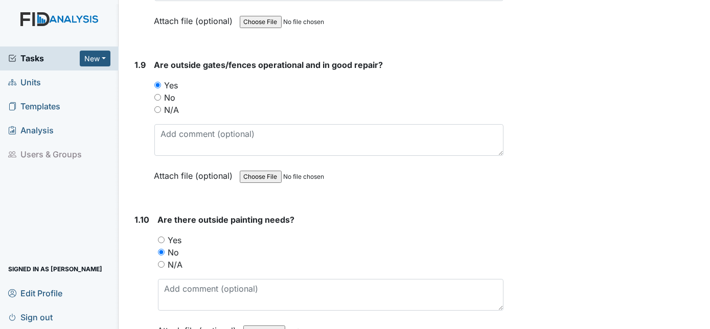
scroll to position [1525, 0]
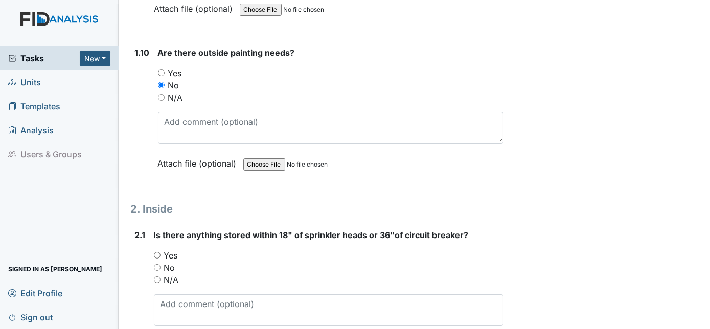
click at [157, 264] on input "No" at bounding box center [157, 267] width 7 height 7
radio input "true"
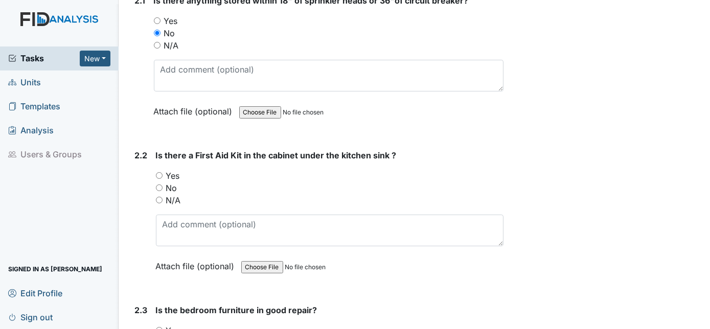
scroll to position [1839, 0]
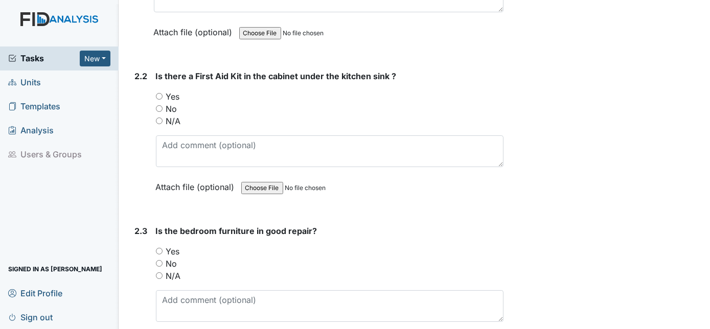
click at [158, 93] on input "Yes" at bounding box center [159, 96] width 7 height 7
radio input "true"
click at [158, 248] on input "Yes" at bounding box center [159, 251] width 7 height 7
radio input "true"
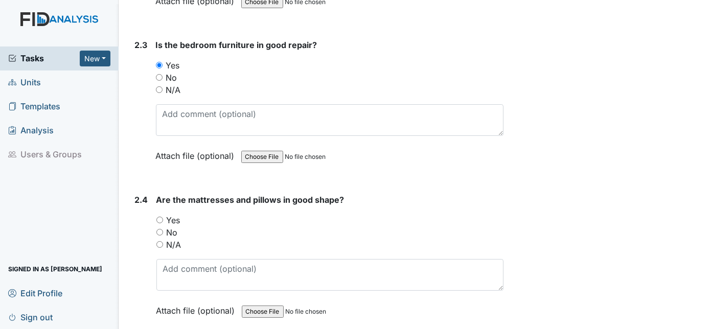
click at [159, 217] on input "Yes" at bounding box center [159, 220] width 7 height 7
radio input "true"
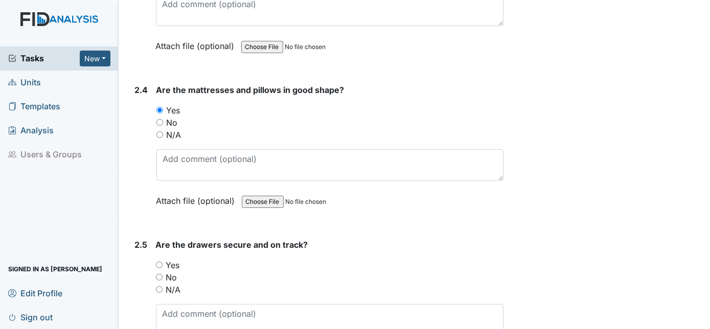
scroll to position [2141, 0]
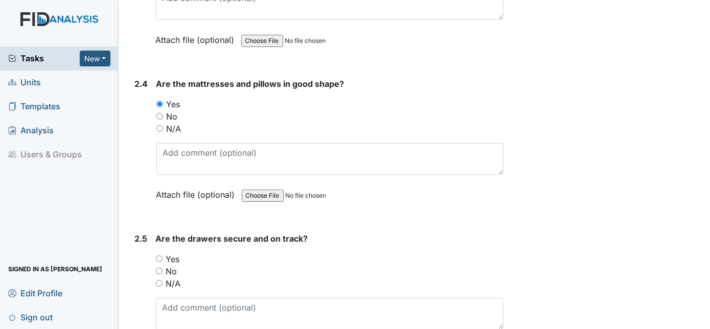
click at [156, 256] on input "Yes" at bounding box center [159, 259] width 7 height 7
radio input "true"
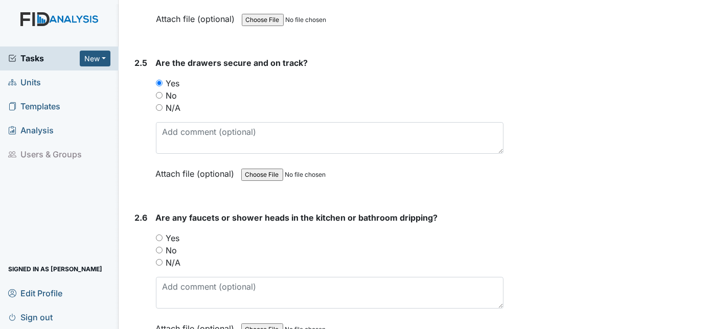
scroll to position [2318, 0]
click at [159, 234] on input "Yes" at bounding box center [159, 237] width 7 height 7
radio input "true"
click at [159, 246] on input "No" at bounding box center [159, 249] width 7 height 7
radio input "true"
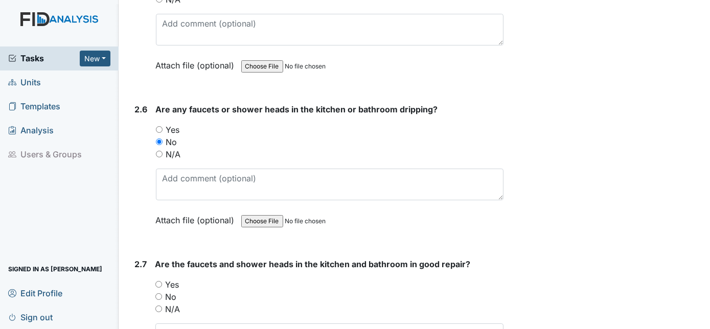
scroll to position [2433, 0]
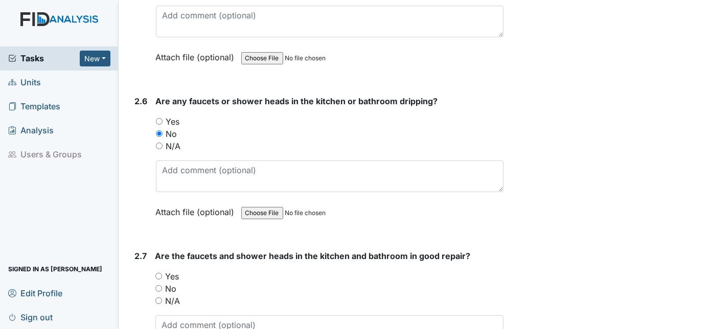
click at [160, 273] on input "Yes" at bounding box center [158, 276] width 7 height 7
radio input "true"
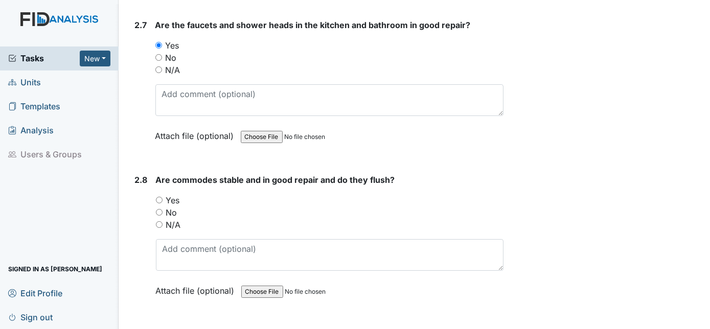
scroll to position [2666, 0]
click at [158, 196] on input "Yes" at bounding box center [159, 199] width 7 height 7
radio input "true"
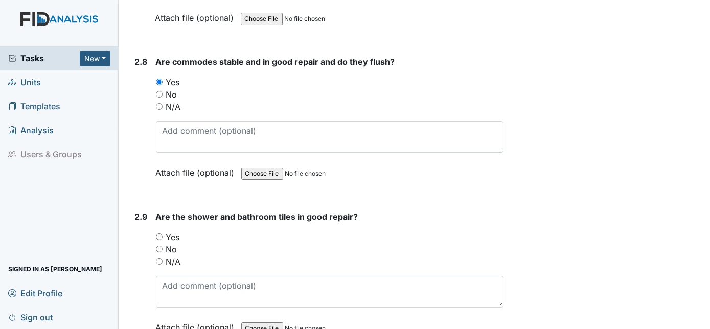
scroll to position [2786, 0]
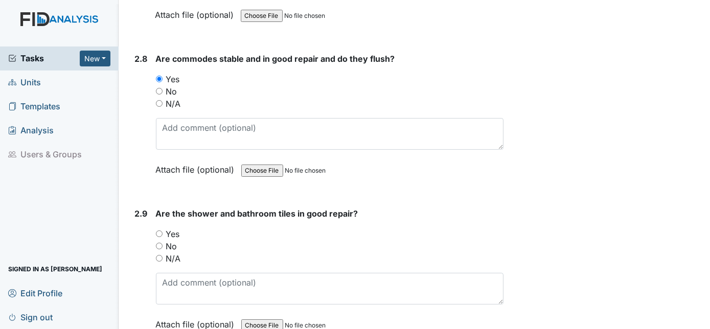
click at [161, 231] on input "Yes" at bounding box center [159, 234] width 7 height 7
radio input "true"
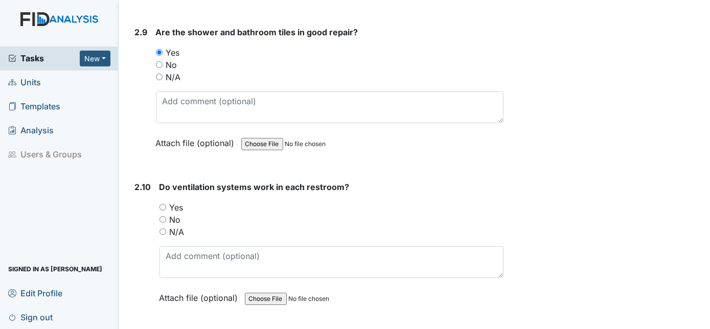
scroll to position [2974, 0]
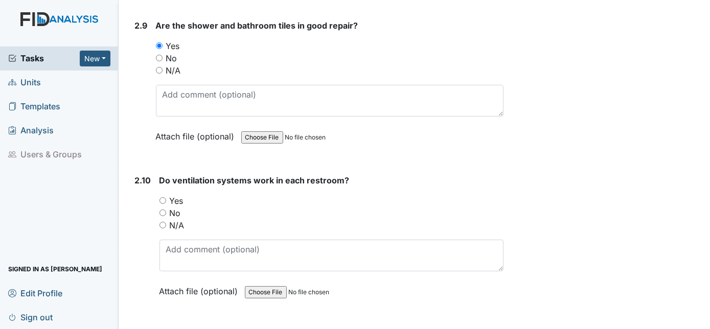
click at [166, 195] on div "Yes" at bounding box center [331, 201] width 345 height 12
click at [162, 197] on input "Yes" at bounding box center [162, 200] width 7 height 7
radio input "true"
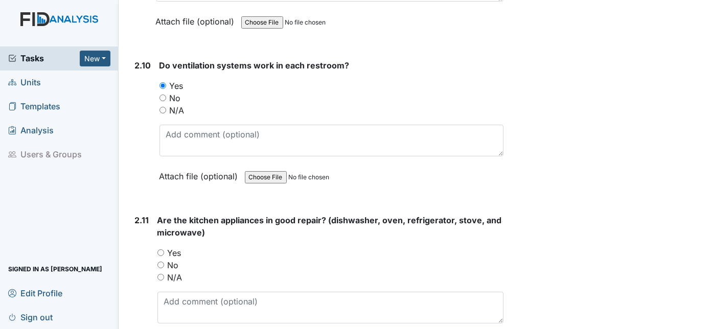
scroll to position [3090, 0]
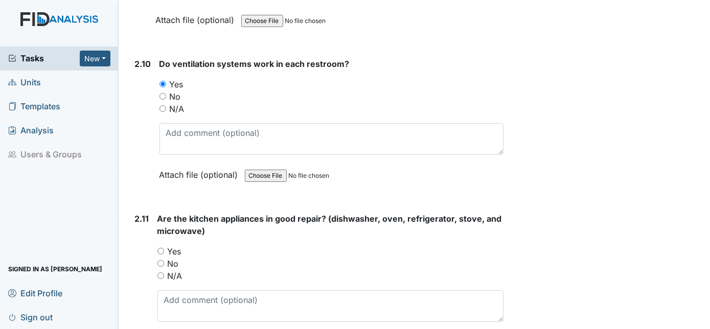
click at [162, 248] on input "Yes" at bounding box center [160, 251] width 7 height 7
radio input "true"
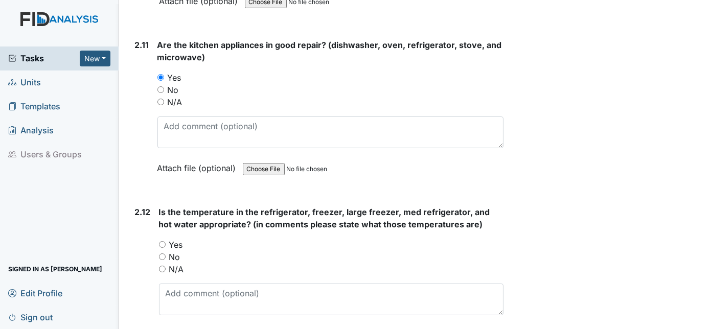
scroll to position [3265, 0]
click at [162, 265] on input "N/A" at bounding box center [162, 268] width 7 height 7
radio input "true"
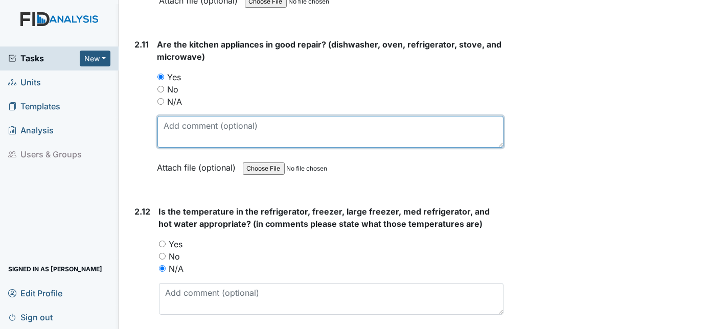
click at [201, 116] on textarea at bounding box center [330, 132] width 347 height 32
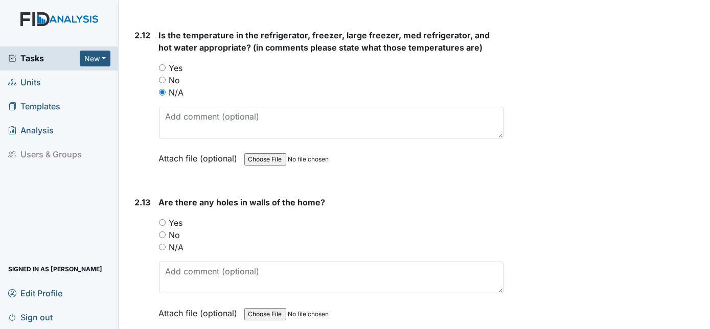
scroll to position [3447, 0]
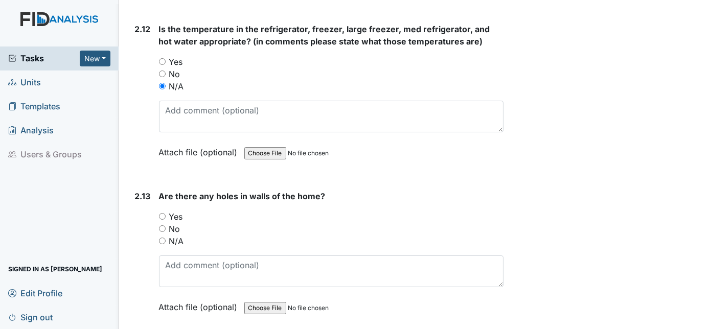
click at [162, 225] on input "No" at bounding box center [162, 228] width 7 height 7
radio input "true"
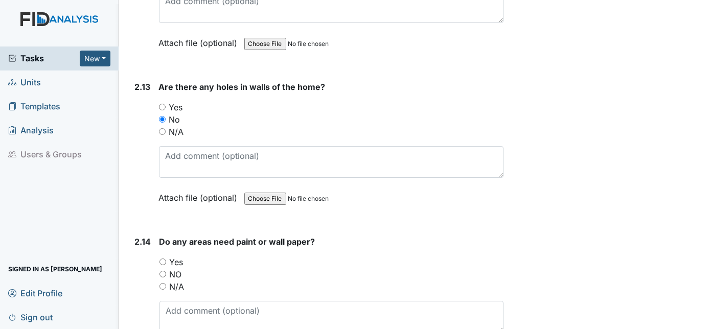
scroll to position [3571, 0]
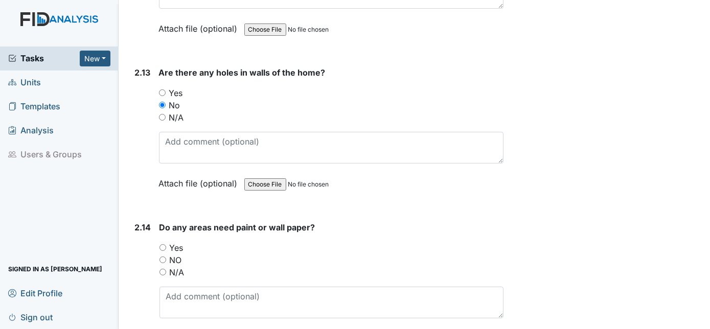
click at [165, 269] on input "N/A" at bounding box center [162, 272] width 7 height 7
radio input "true"
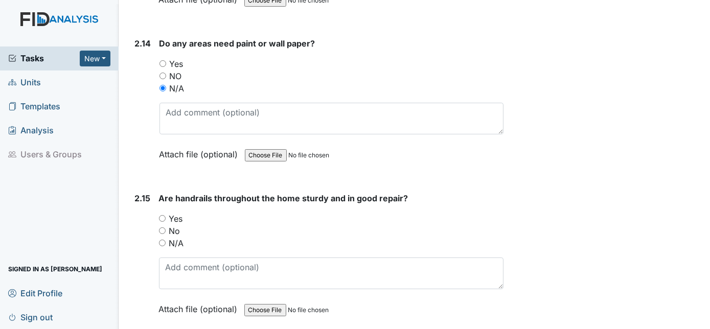
scroll to position [3756, 0]
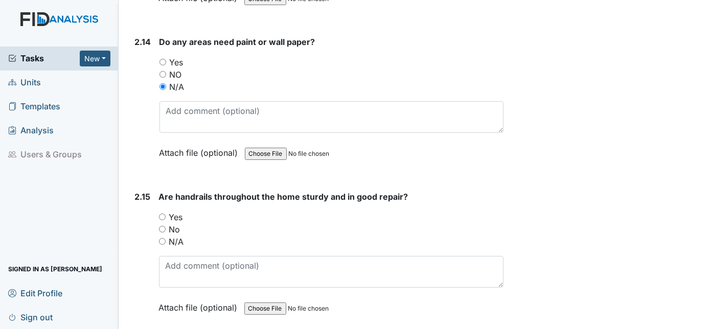
click at [165, 214] on input "Yes" at bounding box center [162, 217] width 7 height 7
radio input "true"
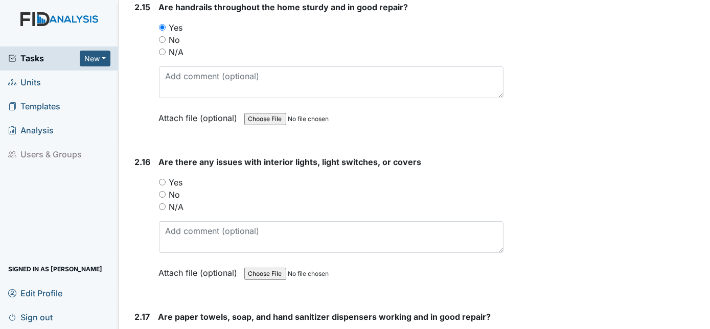
scroll to position [3951, 0]
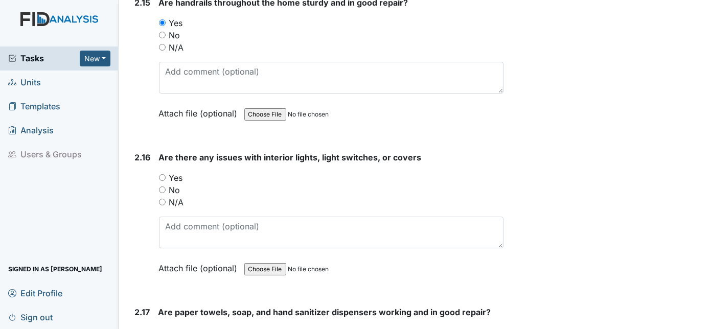
click at [164, 174] on input "Yes" at bounding box center [162, 177] width 7 height 7
radio input "true"
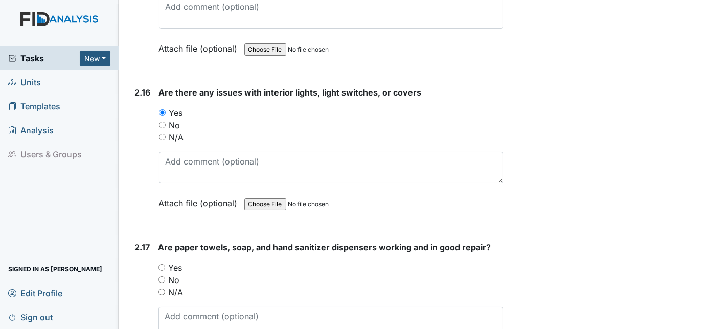
scroll to position [4016, 0]
click at [160, 264] on input "Yes" at bounding box center [161, 267] width 7 height 7
radio input "true"
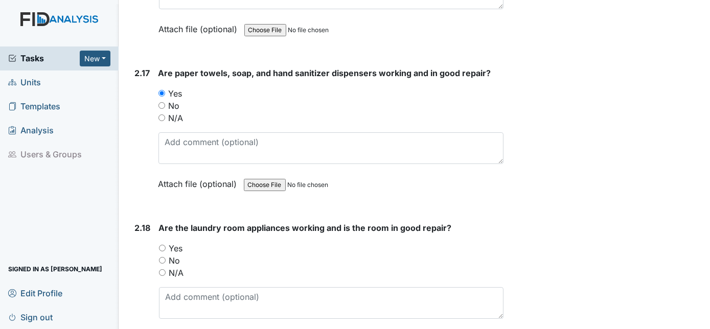
scroll to position [4190, 0]
click at [160, 244] on input "Yes" at bounding box center [162, 247] width 7 height 7
radio input "true"
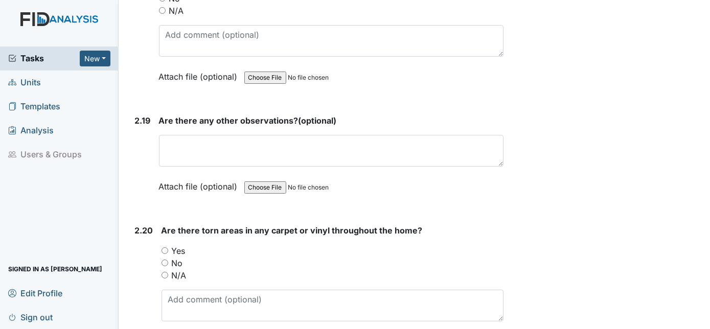
scroll to position [4462, 0]
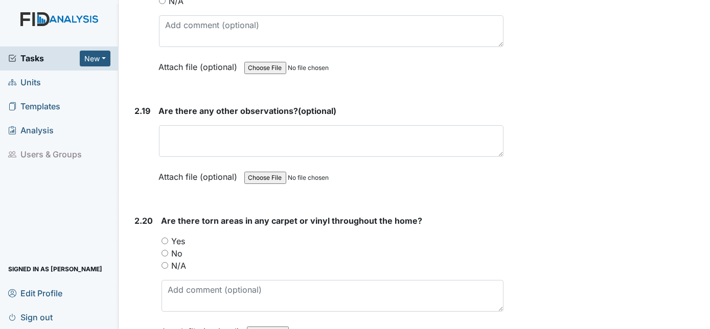
click at [164, 238] on input "Yes" at bounding box center [165, 241] width 7 height 7
radio input "true"
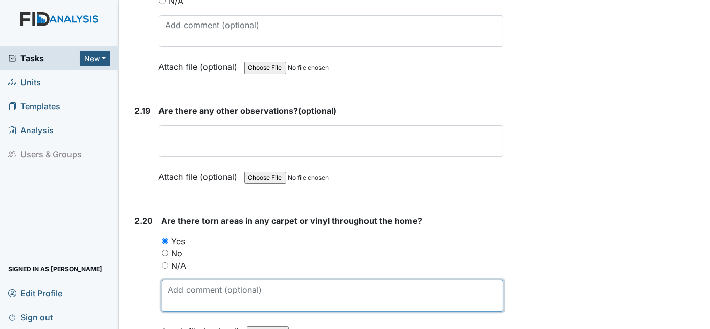
click at [181, 280] on textarea at bounding box center [333, 296] width 342 height 32
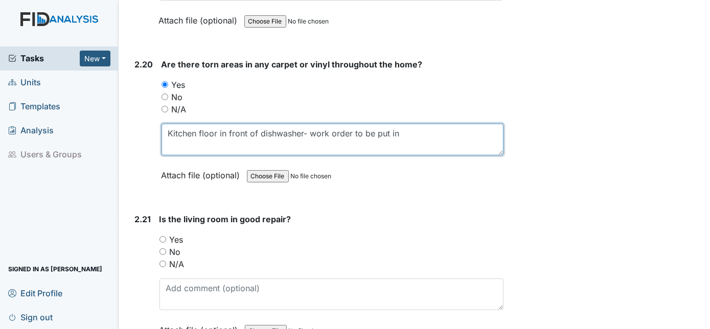
scroll to position [4633, 0]
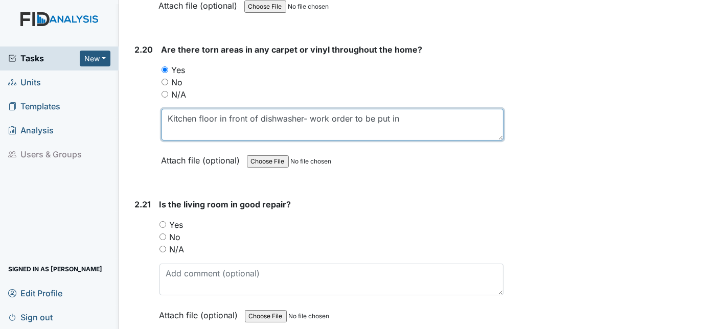
type textarea "Kitchen floor in front of dishwasher- work order to be put in"
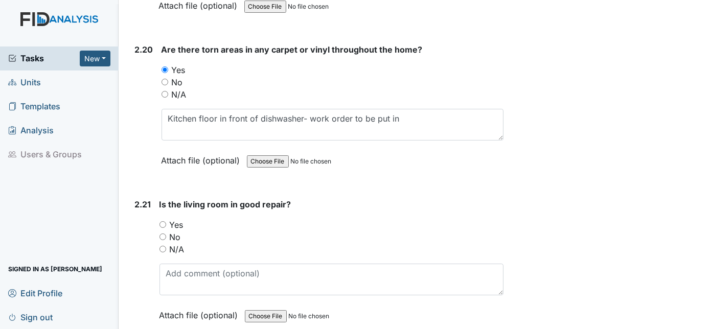
click at [162, 221] on input "Yes" at bounding box center [162, 224] width 7 height 7
radio input "true"
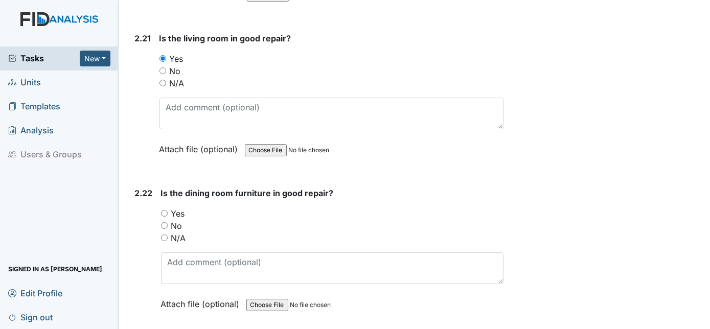
scroll to position [4800, 0]
click at [165, 210] on input "Yes" at bounding box center [164, 213] width 7 height 7
radio input "true"
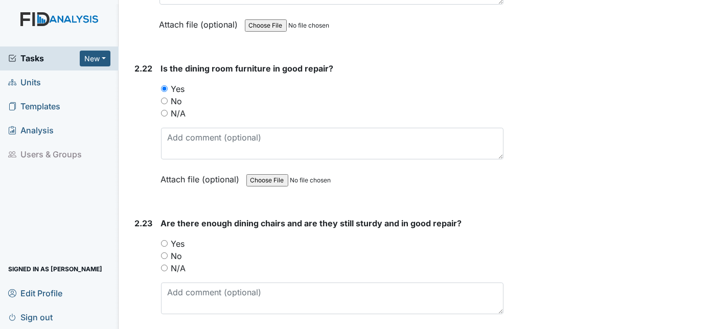
scroll to position [4924, 0]
click at [166, 240] on input "Yes" at bounding box center [164, 243] width 7 height 7
radio input "true"
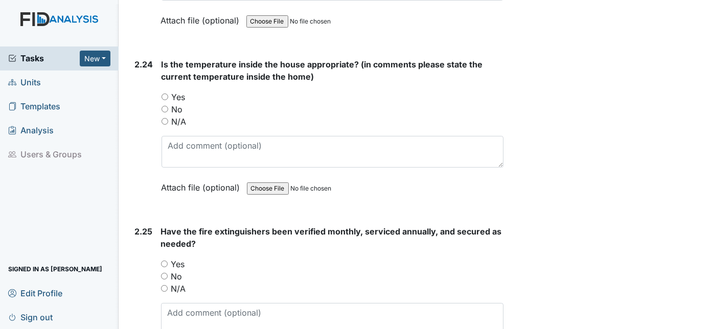
scroll to position [5234, 0]
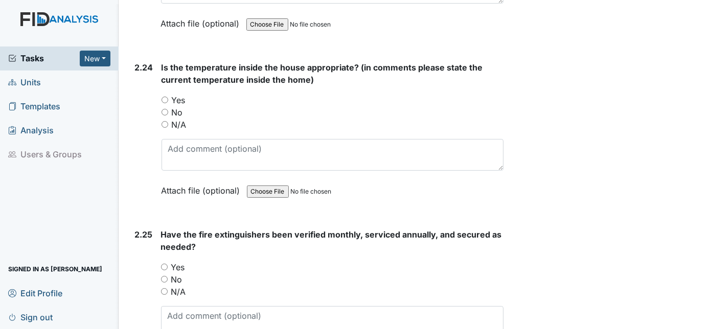
click at [160, 61] on div "2.24 Is the temperature inside the house appropriate? (in comments please state…" at bounding box center [317, 136] width 373 height 151
click at [164, 97] on input "Yes" at bounding box center [165, 100] width 7 height 7
radio input "true"
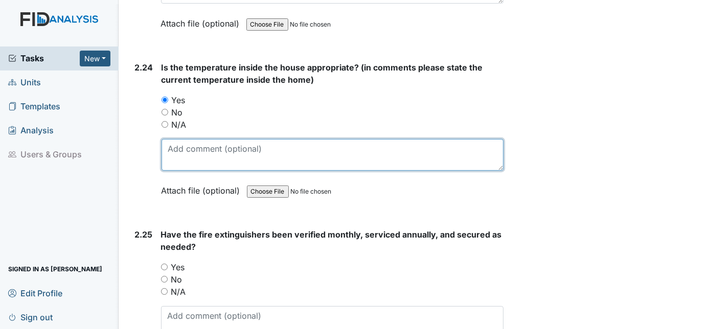
click at [179, 139] on textarea at bounding box center [333, 155] width 342 height 32
type textarea "72/73"
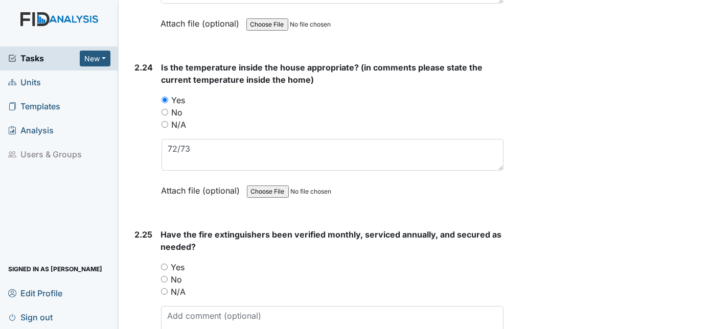
click at [162, 264] on input "Yes" at bounding box center [164, 267] width 7 height 7
radio input "true"
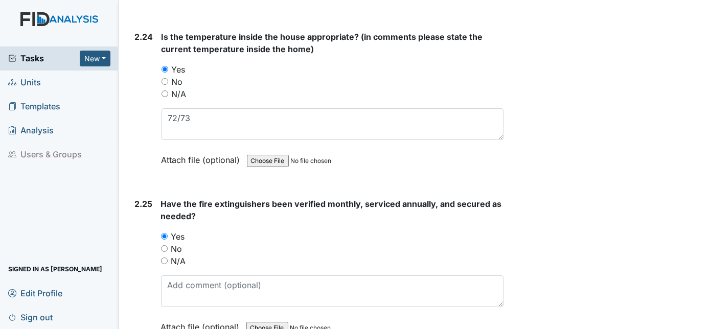
scroll to position [5285, 0]
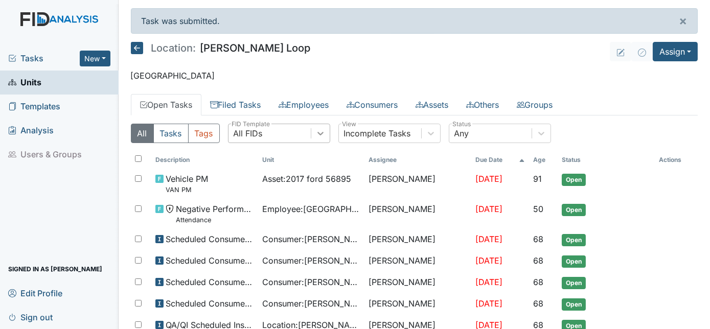
click at [317, 132] on icon at bounding box center [320, 134] width 6 height 4
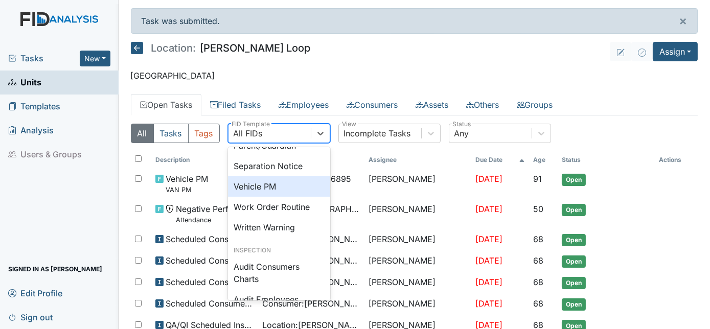
scroll to position [465, 0]
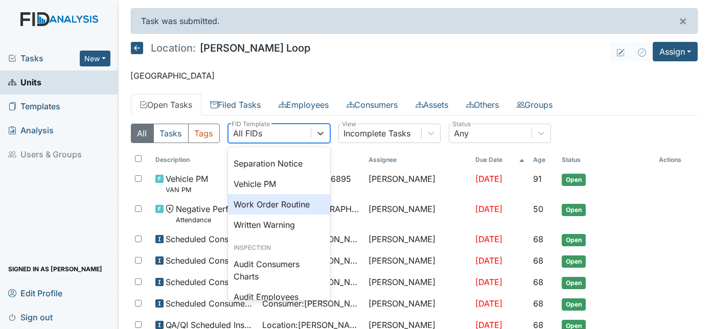
click at [268, 215] on div "Work Order Routine" at bounding box center [279, 204] width 102 height 20
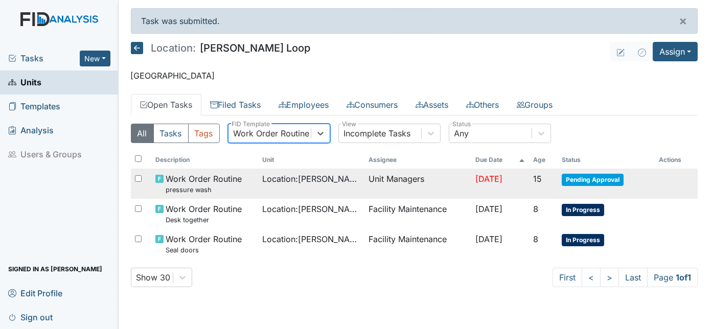
click at [591, 178] on span "Pending Approval" at bounding box center [593, 180] width 62 height 12
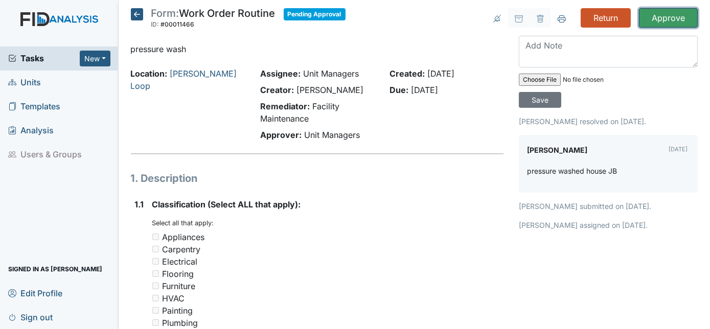
click at [661, 16] on input "Approve" at bounding box center [668, 17] width 59 height 19
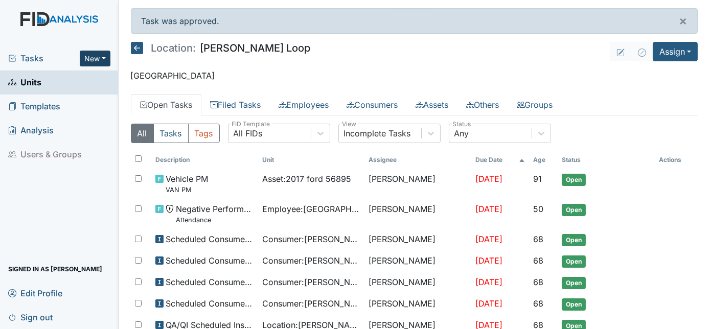
click at [102, 57] on button "New" at bounding box center [95, 59] width 31 height 16
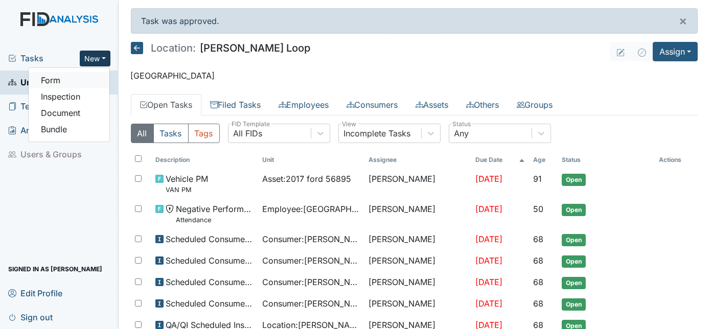
click at [82, 77] on link "Form" at bounding box center [69, 80] width 81 height 16
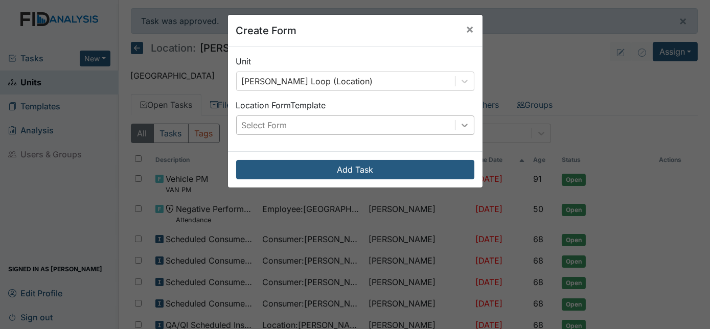
click at [462, 126] on icon at bounding box center [465, 126] width 6 height 4
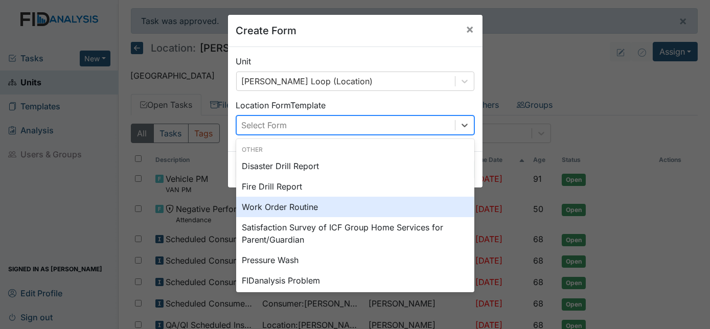
click at [342, 203] on div "Work Order Routine" at bounding box center [355, 207] width 238 height 20
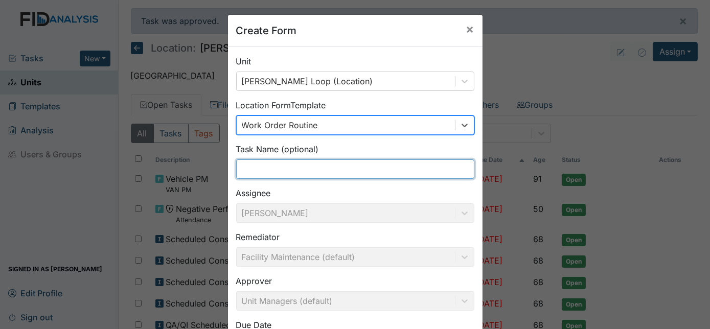
click at [259, 170] on input "text" at bounding box center [355, 168] width 238 height 19
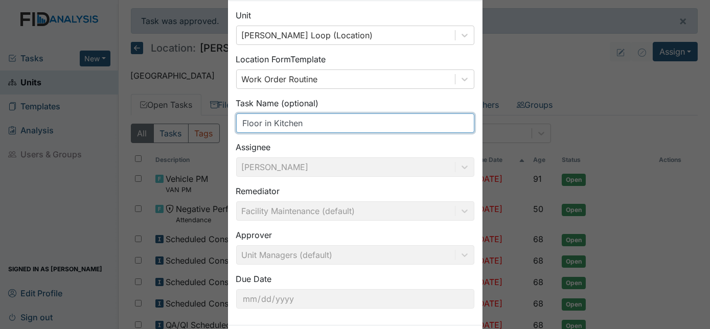
scroll to position [93, 0]
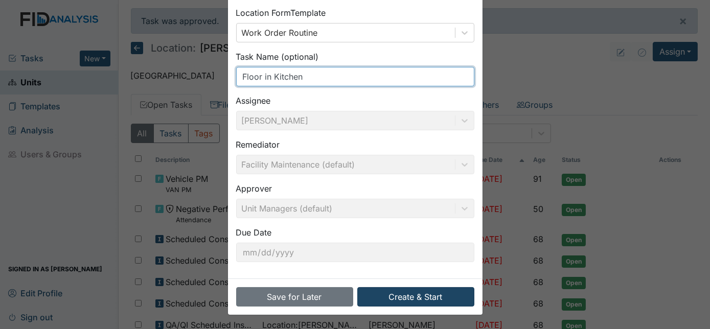
type input "Floor in Kitchen"
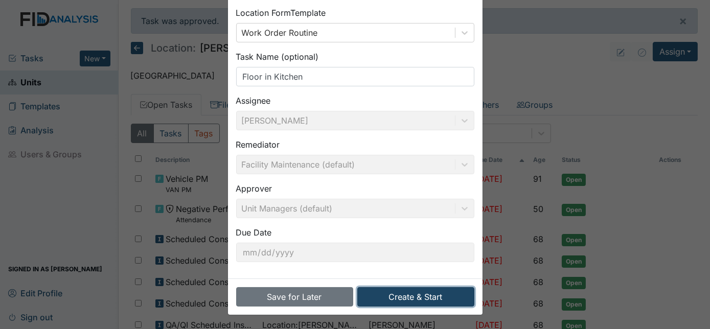
click at [414, 293] on button "Create & Start" at bounding box center [415, 296] width 117 height 19
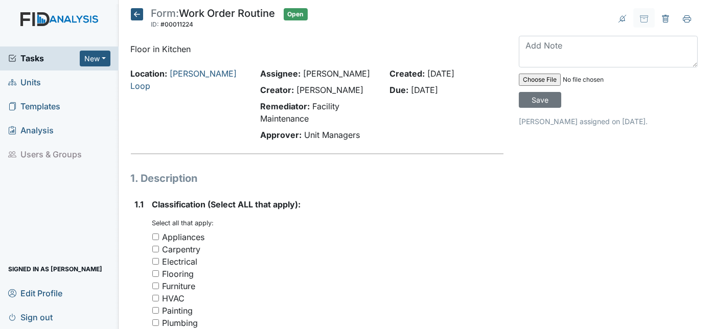
click at [155, 272] on input "Flooring" at bounding box center [155, 273] width 7 height 7
checkbox input "true"
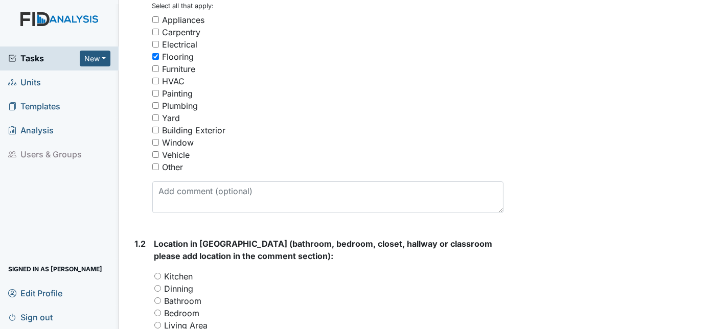
scroll to position [325, 0]
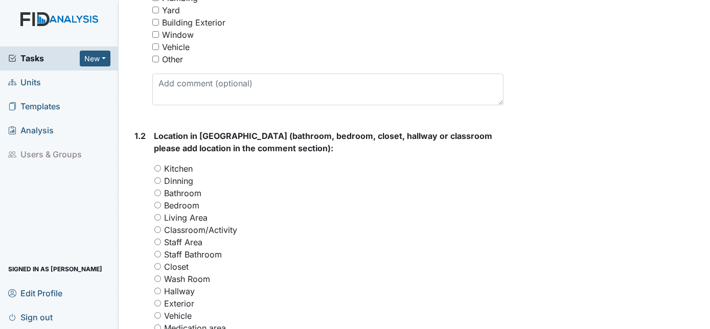
click at [155, 167] on input "Kitchen" at bounding box center [157, 168] width 7 height 7
radio input "true"
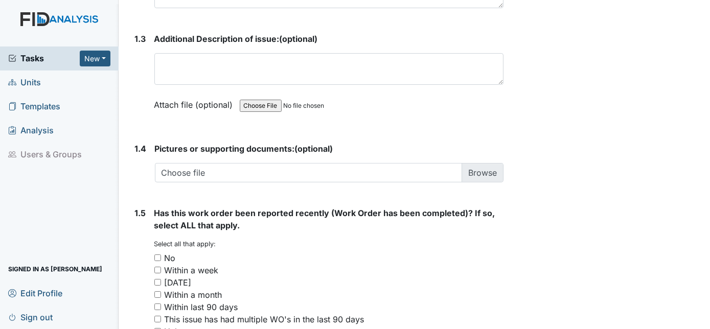
scroll to position [715, 0]
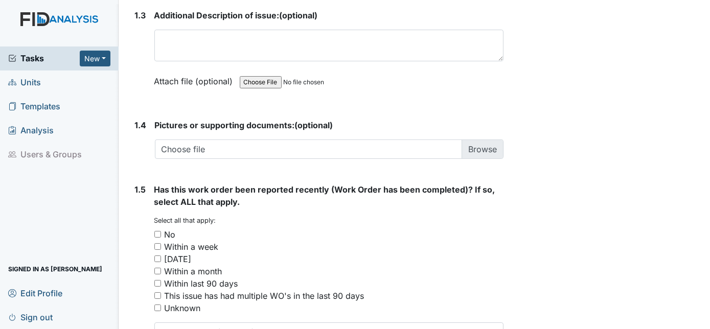
click at [158, 233] on input "No" at bounding box center [157, 234] width 7 height 7
checkbox input "true"
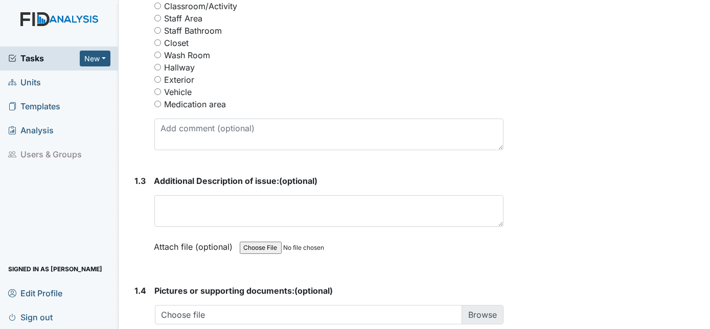
scroll to position [537, 0]
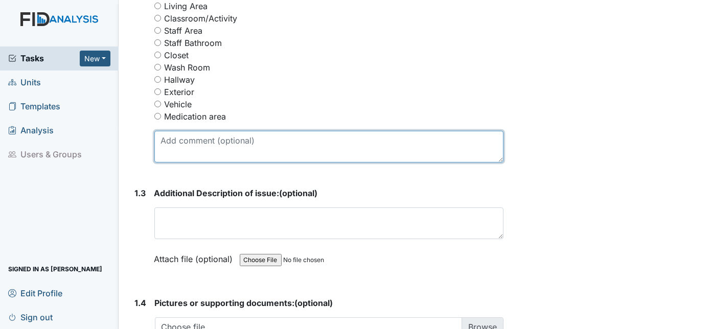
click at [164, 143] on textarea at bounding box center [329, 147] width 350 height 32
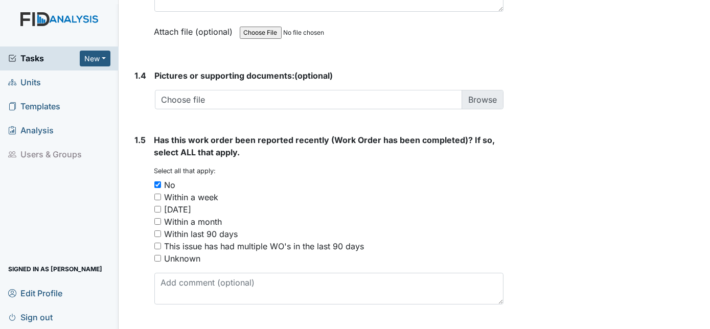
scroll to position [789, 0]
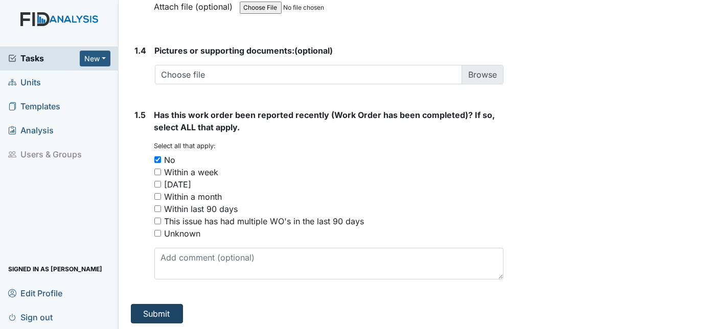
type textarea "Missing panel"
click at [158, 309] on button "Submit" at bounding box center [157, 313] width 52 height 19
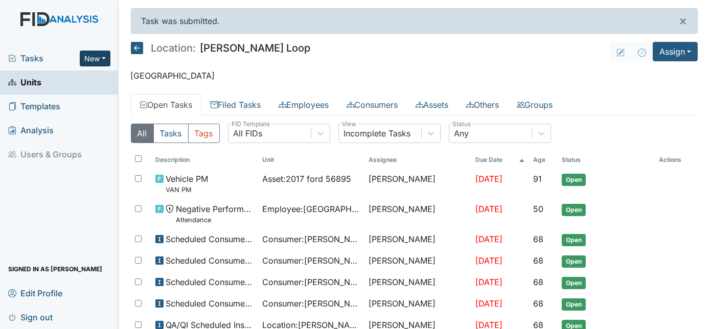
click at [97, 57] on button "New" at bounding box center [95, 59] width 31 height 16
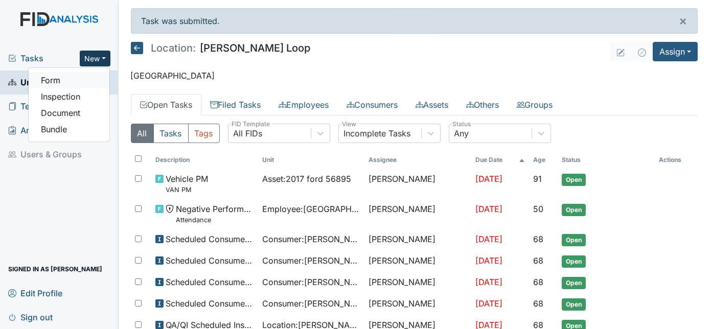
click at [70, 81] on link "Form" at bounding box center [69, 80] width 81 height 16
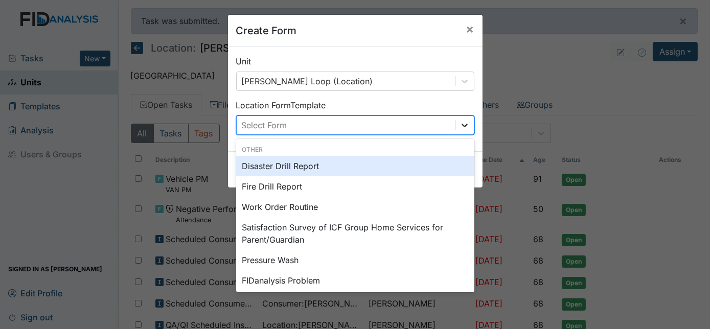
click at [462, 127] on icon at bounding box center [465, 126] width 6 height 4
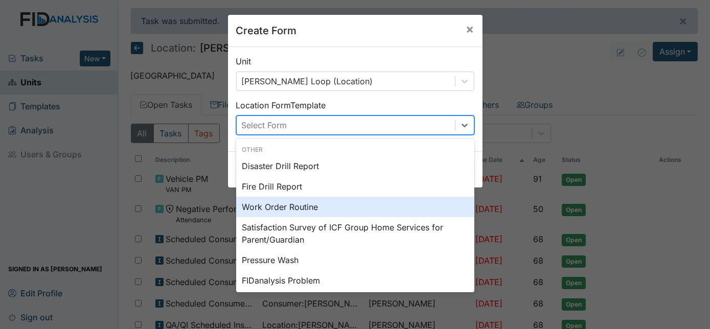
click at [354, 210] on div "Work Order Routine" at bounding box center [355, 207] width 238 height 20
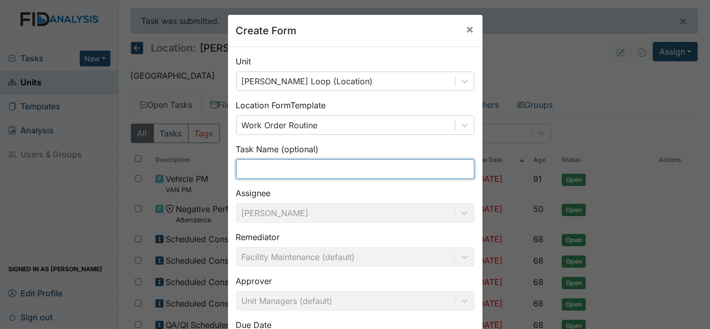
click at [298, 168] on input "text" at bounding box center [355, 168] width 238 height 19
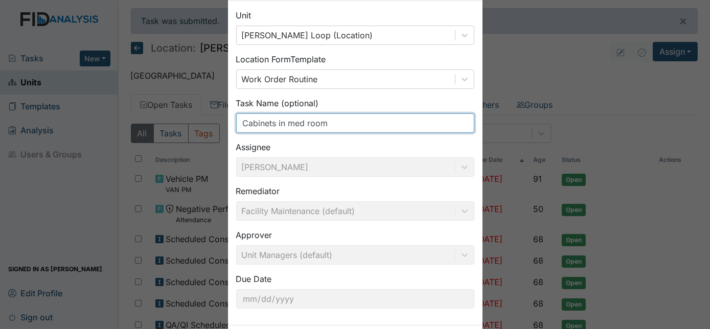
scroll to position [93, 0]
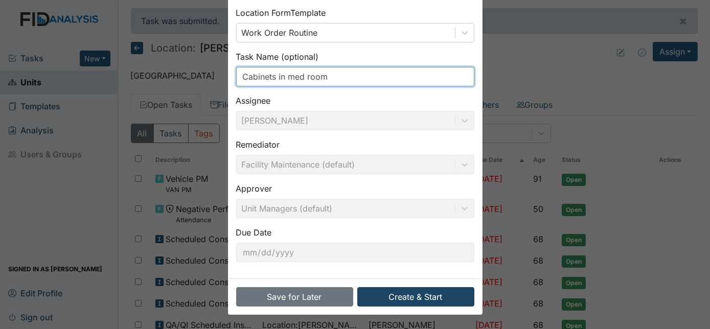
type input "Cabinets in med room"
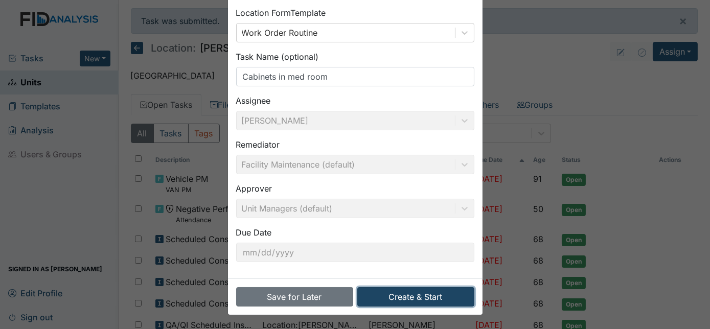
click at [402, 294] on button "Create & Start" at bounding box center [415, 296] width 117 height 19
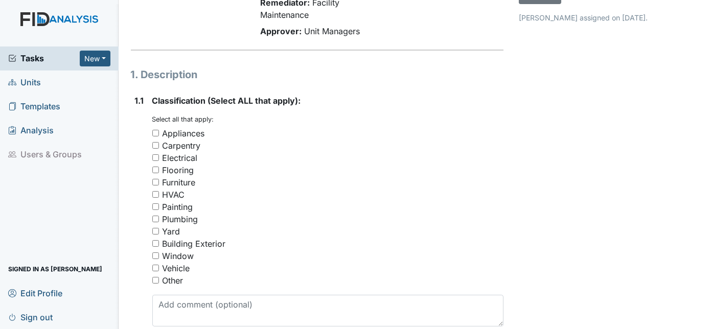
scroll to position [111, 0]
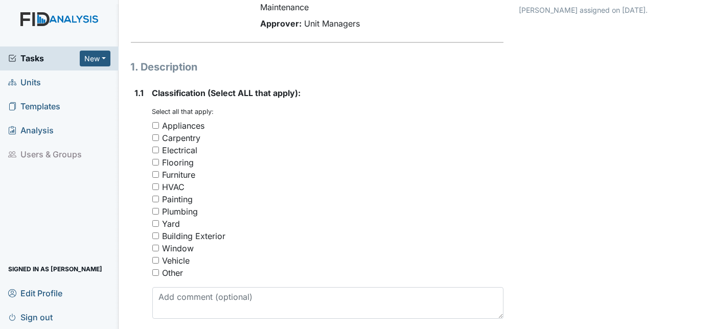
click at [155, 135] on input "Carpentry" at bounding box center [155, 137] width 7 height 7
checkbox input "true"
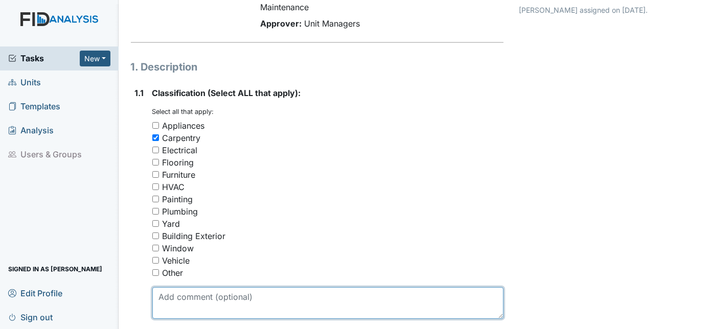
click at [175, 294] on textarea at bounding box center [328, 303] width 352 height 32
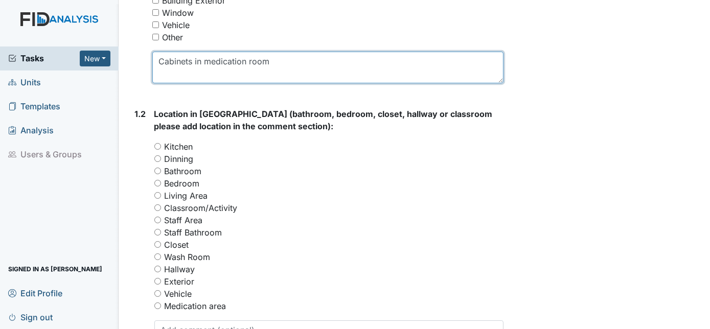
scroll to position [349, 0]
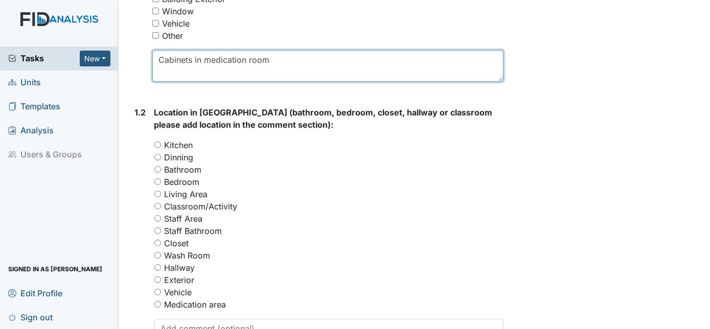
type textarea "Cabinets in medication room"
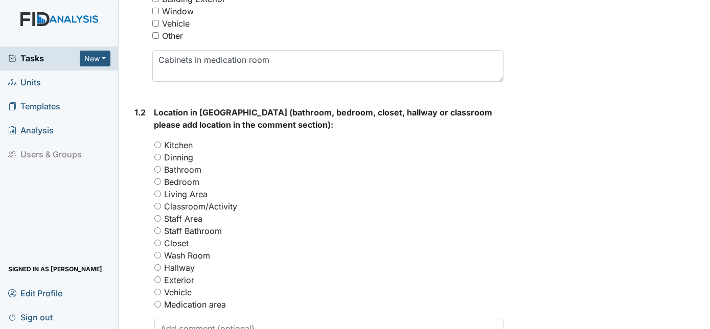
click at [156, 305] on input "Medication area" at bounding box center [157, 304] width 7 height 7
radio input "true"
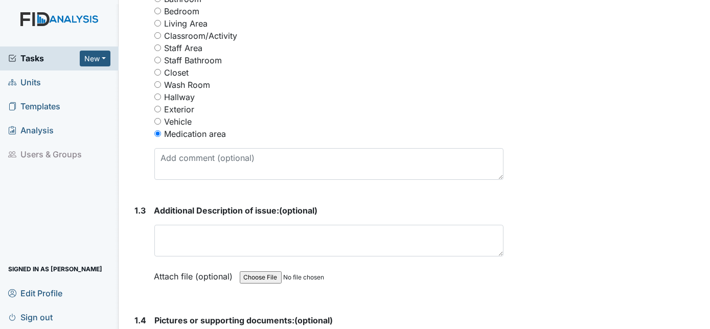
scroll to position [488, 0]
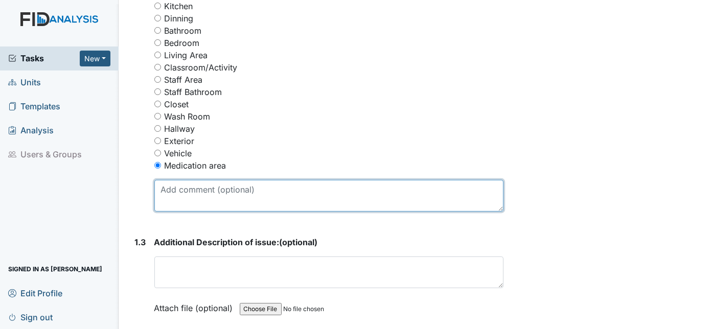
click at [172, 191] on textarea at bounding box center [329, 196] width 350 height 32
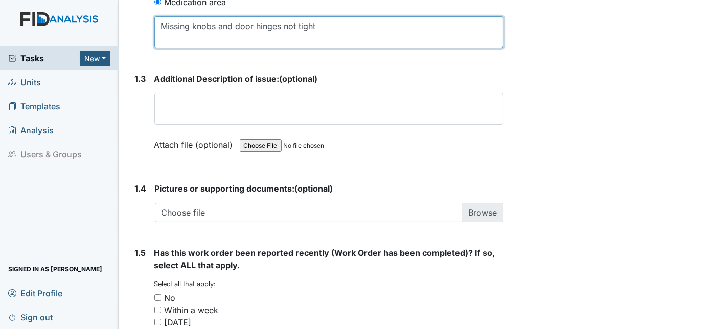
scroll to position [650, 0]
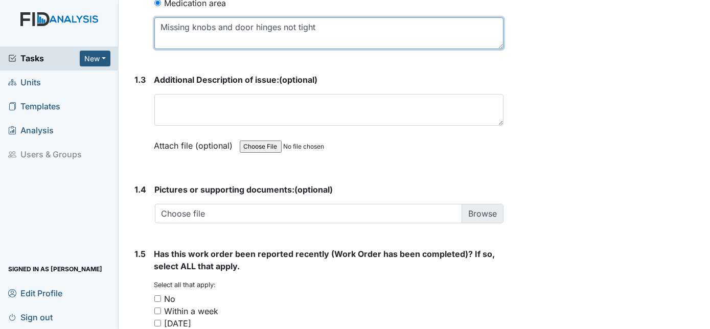
type textarea "Missing knobs and door hinges not tight"
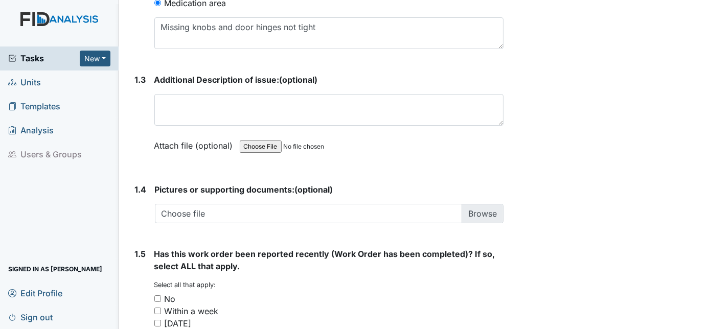
click at [156, 297] on input "No" at bounding box center [157, 298] width 7 height 7
checkbox input "true"
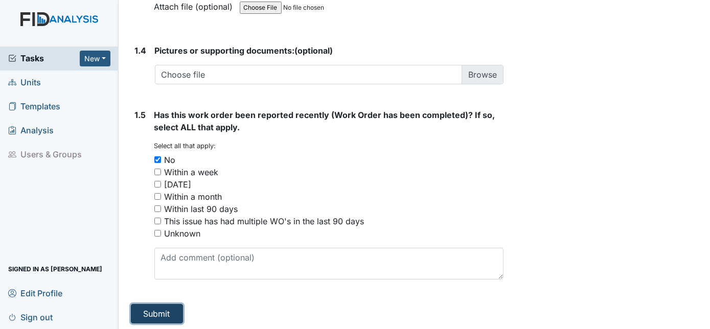
click at [155, 313] on button "Submit" at bounding box center [157, 313] width 52 height 19
